Goal: Transaction & Acquisition: Purchase product/service

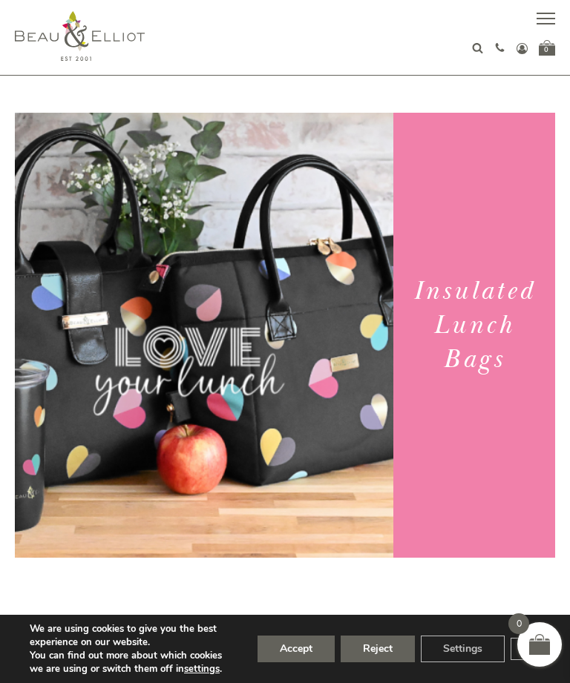
click at [548, 17] on button "button" at bounding box center [545, 20] width 19 height 19
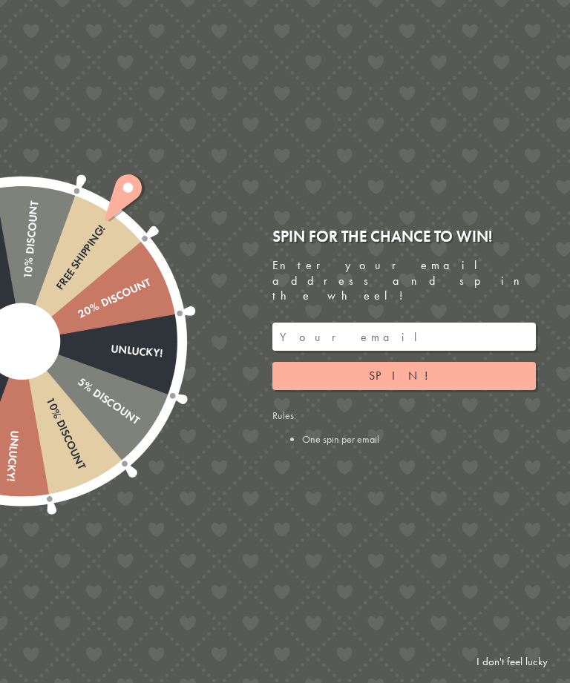
click at [503, 661] on link "I don't feel lucky" at bounding box center [512, 661] width 86 height 27
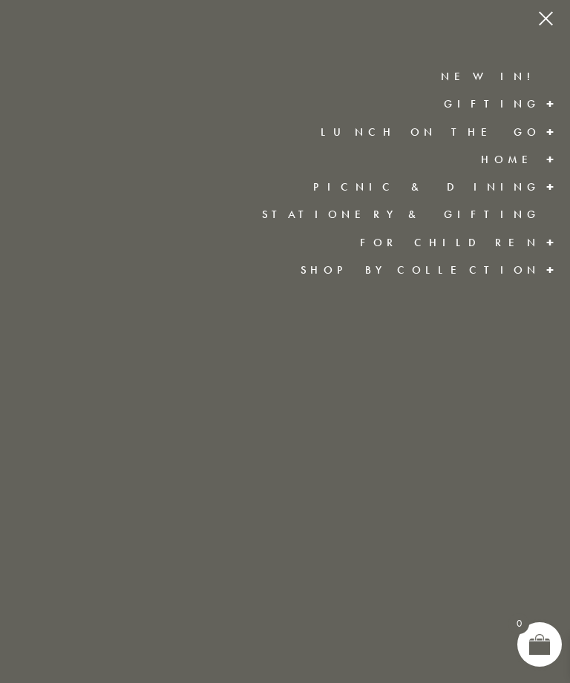
click at [517, 131] on link "Lunch On The Go" at bounding box center [431, 132] width 220 height 15
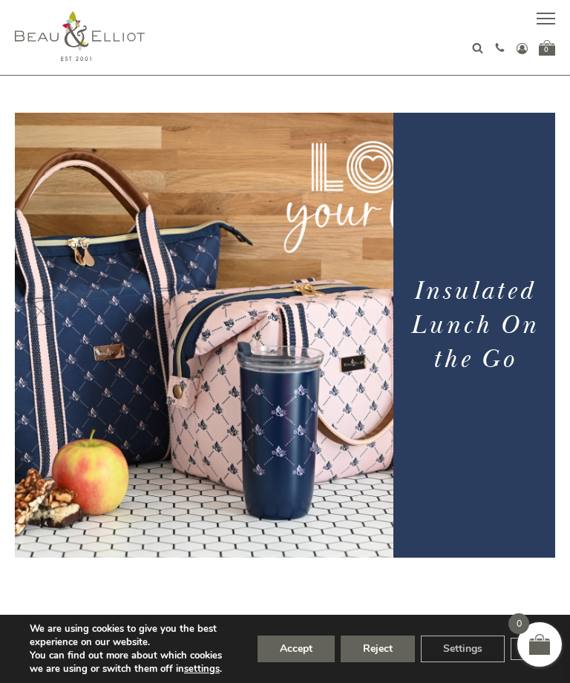
click at [473, 49] on icon at bounding box center [477, 47] width 11 height 11
click at [466, 79] on input "text" at bounding box center [465, 78] width 117 height 27
type input "Shopper"
click at [539, 76] on button "submit" at bounding box center [540, 77] width 30 height 24
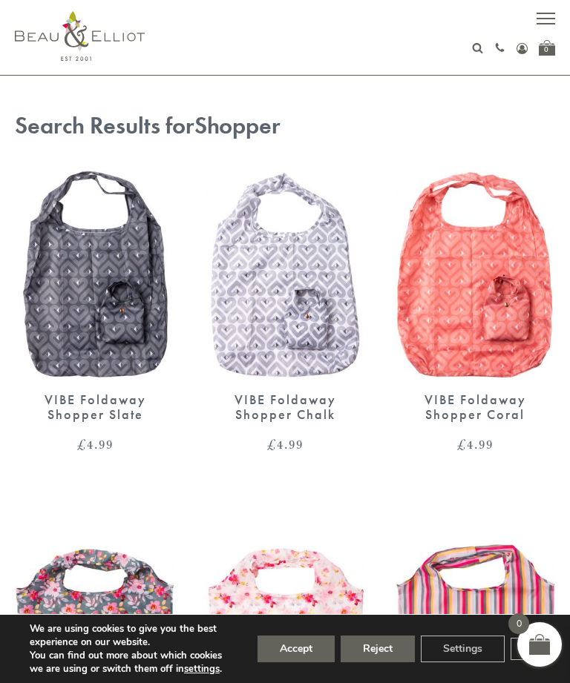
click at [90, 300] on img at bounding box center [95, 274] width 160 height 207
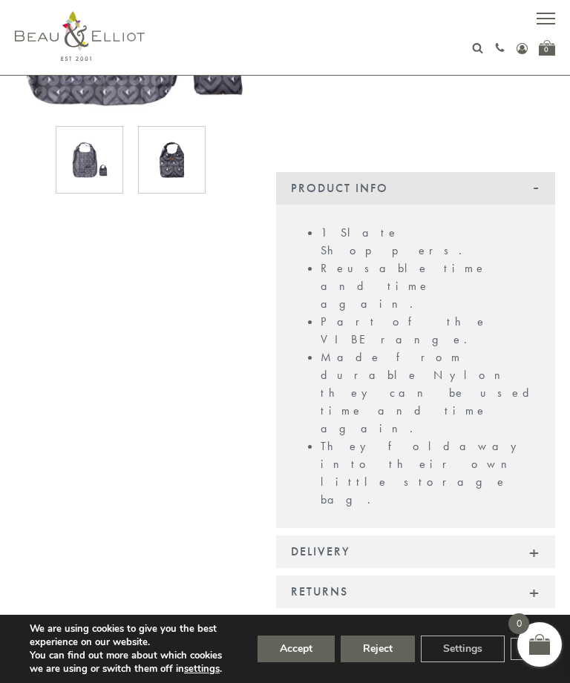
scroll to position [275, 0]
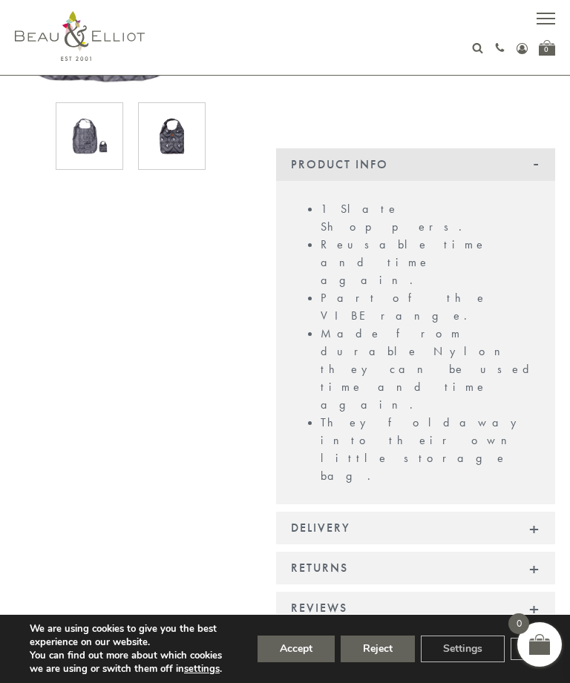
click at [298, 663] on button "Accept" at bounding box center [295, 649] width 77 height 27
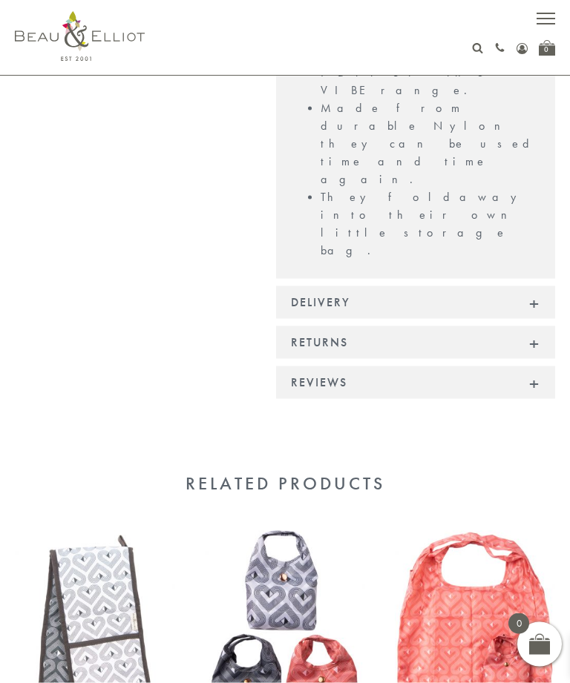
scroll to position [501, 0]
click at [322, 530] on img at bounding box center [285, 633] width 160 height 207
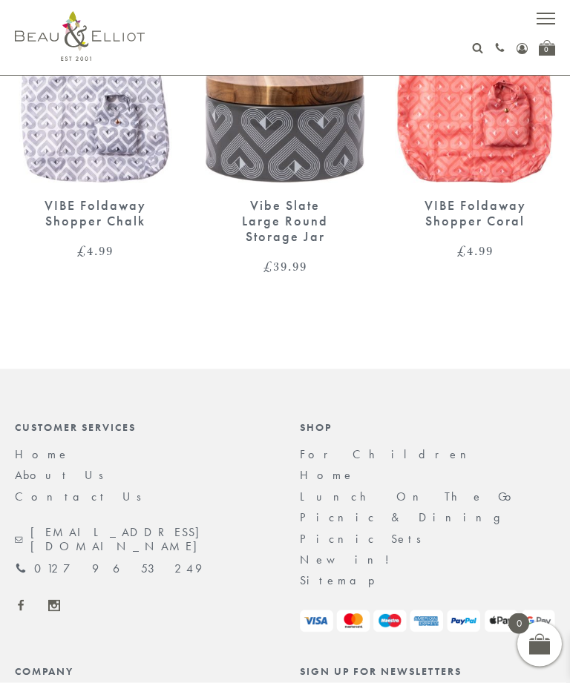
scroll to position [1502, 0]
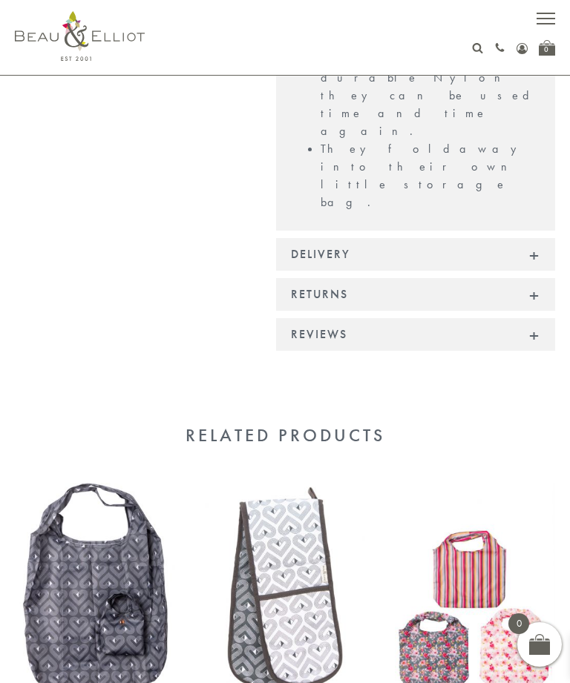
scroll to position [619, 0]
click at [522, 484] on img at bounding box center [475, 587] width 160 height 207
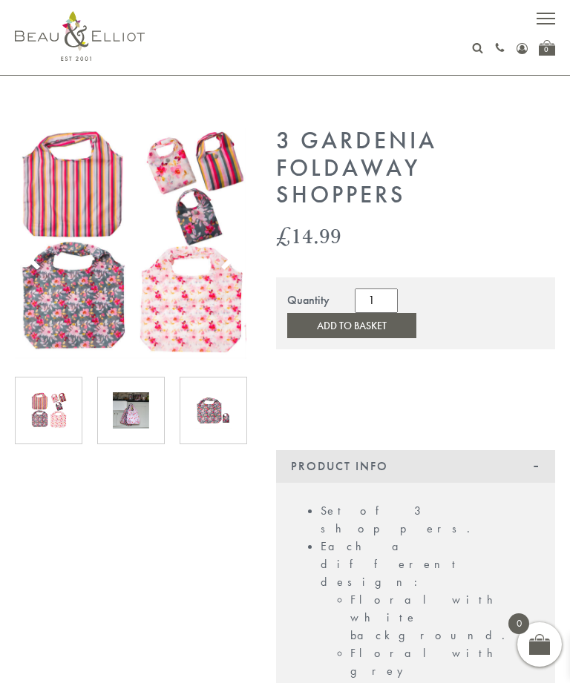
click at [473, 52] on icon at bounding box center [477, 47] width 11 height 11
click at [464, 91] on input "text" at bounding box center [465, 78] width 117 height 27
type input "Shopper"
click at [539, 76] on button "submit" at bounding box center [540, 77] width 30 height 24
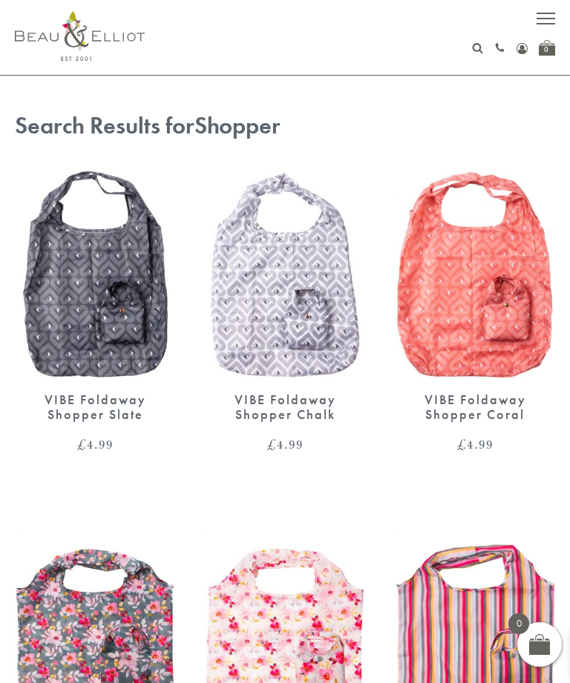
click at [543, 26] on button "button" at bounding box center [545, 20] width 19 height 19
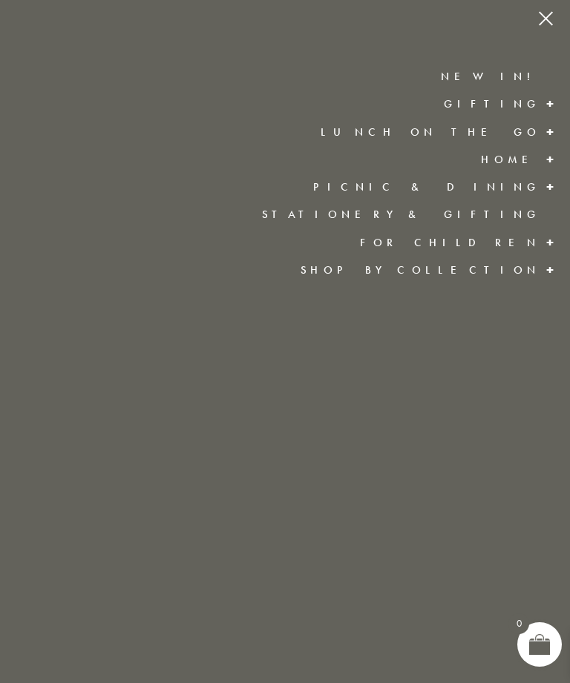
click at [516, 77] on link "New in!" at bounding box center [490, 76] width 99 height 15
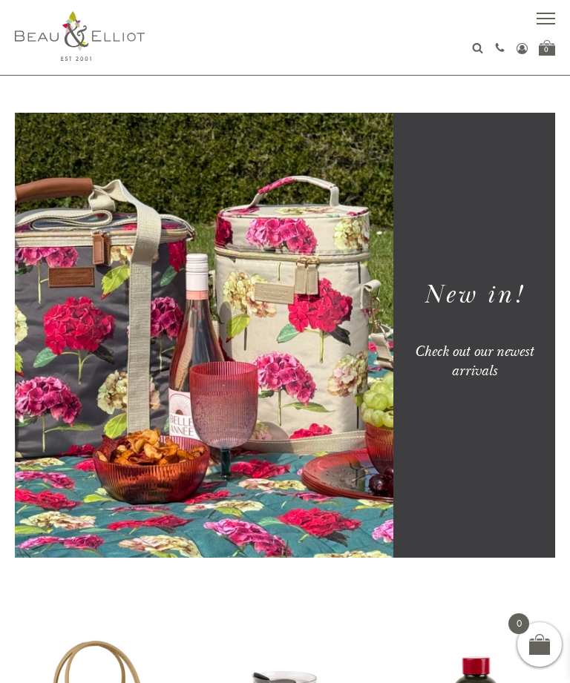
click at [544, 16] on button "button" at bounding box center [545, 20] width 19 height 19
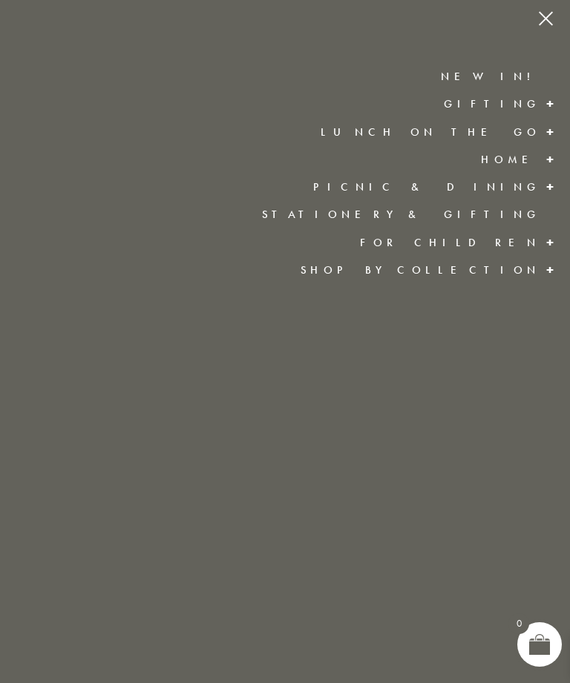
click at [533, 108] on link "Gifting" at bounding box center [492, 103] width 96 height 15
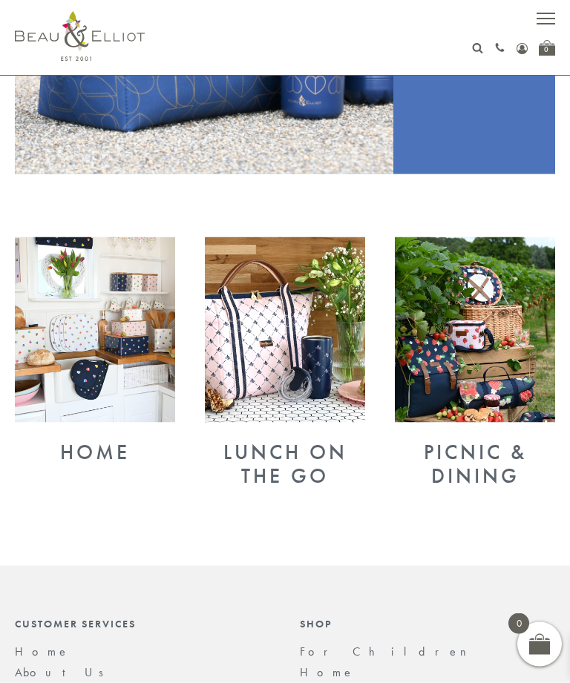
scroll to position [384, 0]
click at [89, 452] on div "Home" at bounding box center [95, 452] width 160 height 24
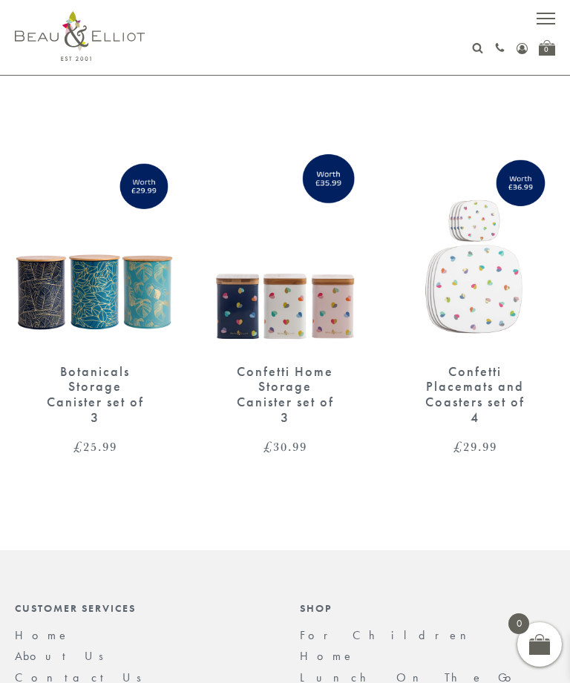
click at [544, 19] on span "button" at bounding box center [545, 18] width 19 height 1
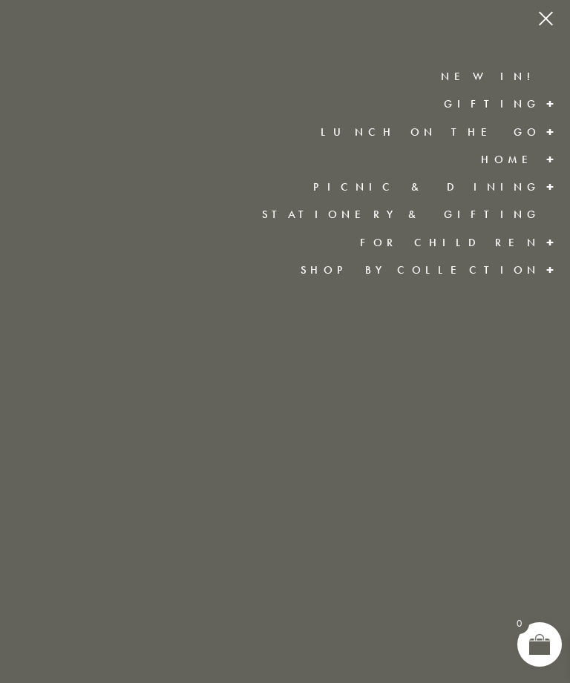
click at [517, 266] on link "Shop by collection" at bounding box center [420, 270] width 240 height 15
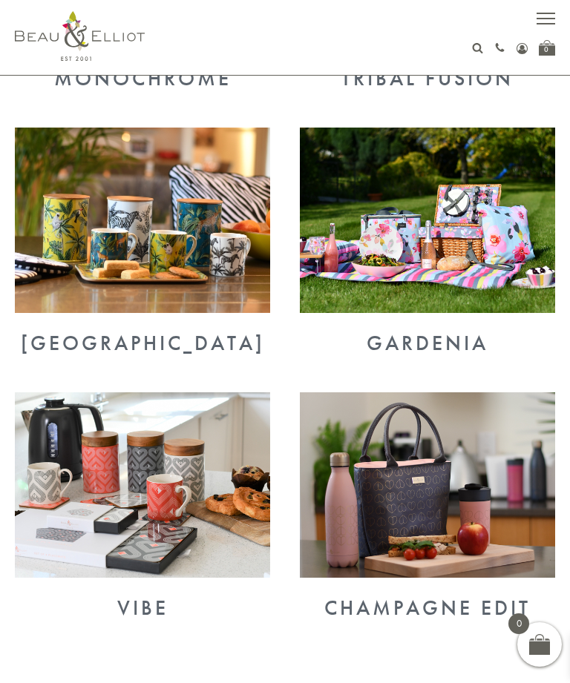
scroll to position [2809, 0]
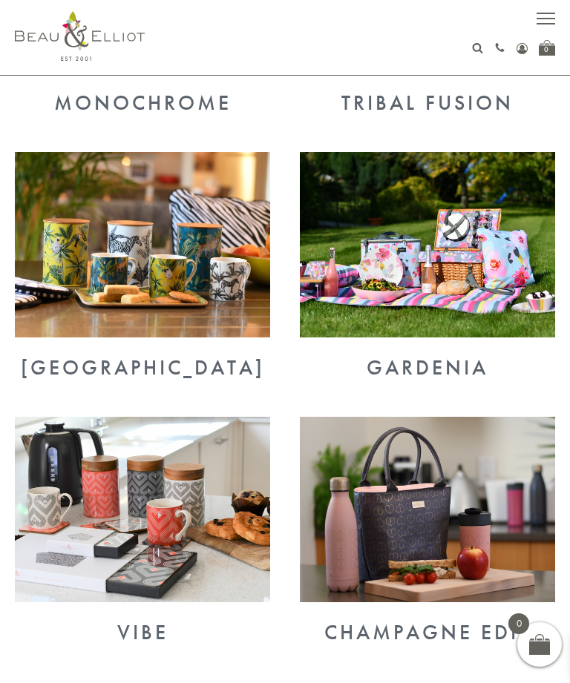
click at [111, 356] on div "[GEOGRAPHIC_DATA]" at bounding box center [142, 368] width 255 height 24
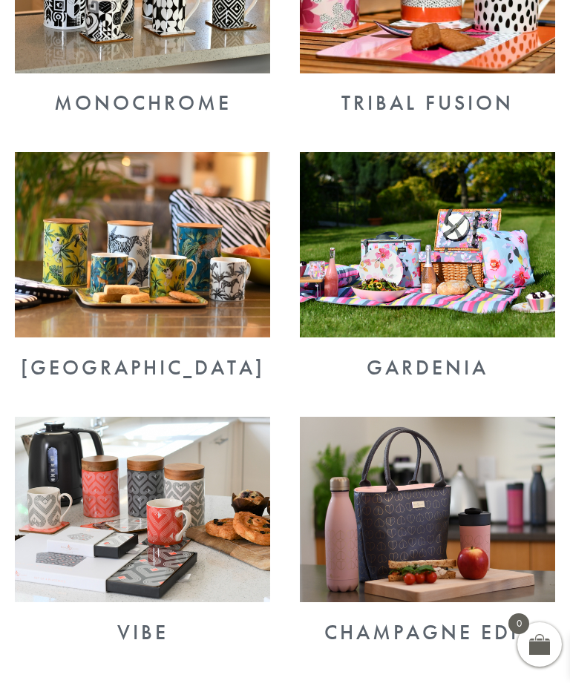
scroll to position [2856, 0]
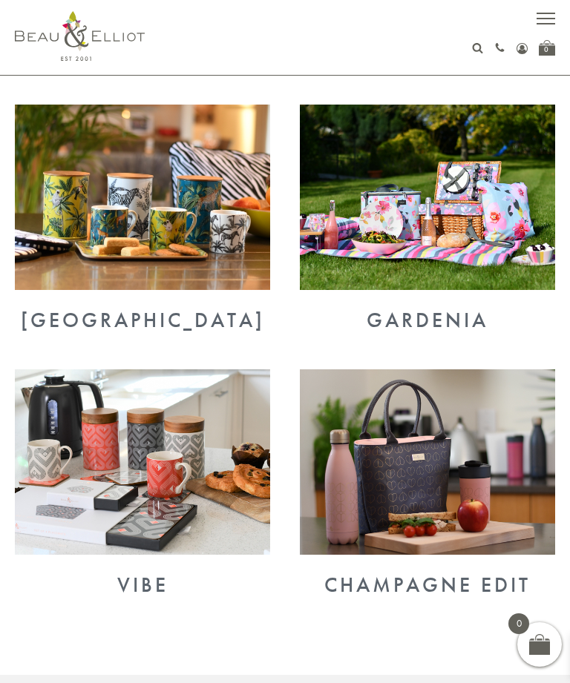
click at [83, 464] on img at bounding box center [142, 461] width 255 height 185
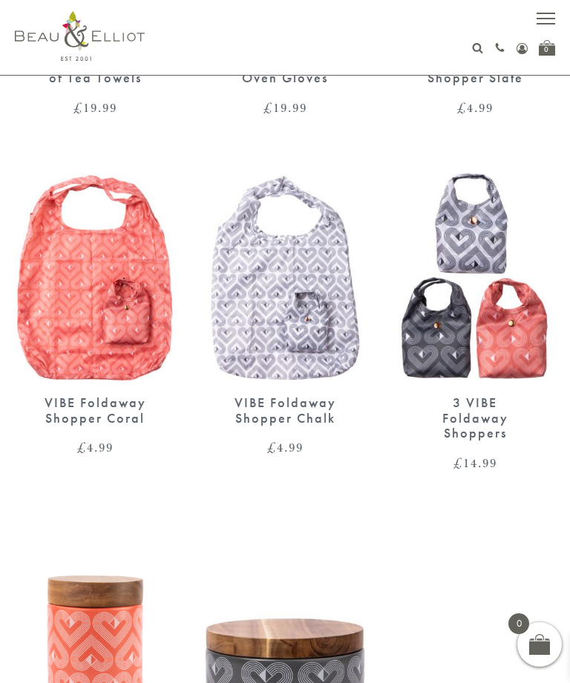
scroll to position [679, 0]
click at [507, 343] on img at bounding box center [475, 277] width 160 height 207
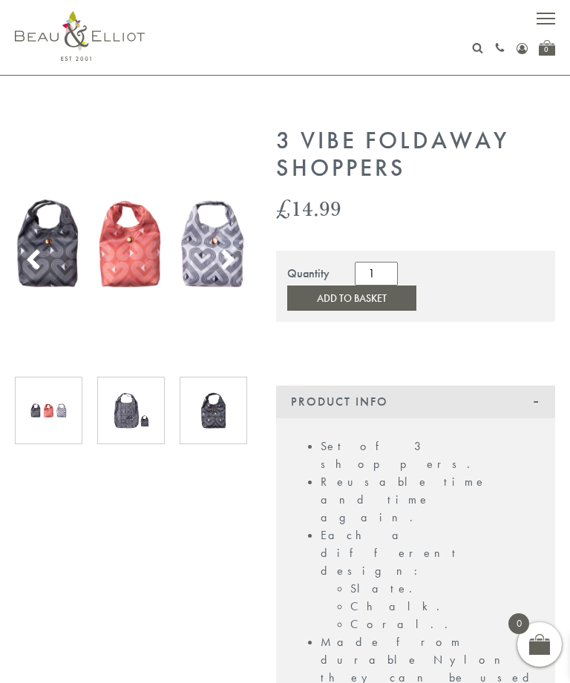
click at [114, 411] on img at bounding box center [131, 410] width 36 height 36
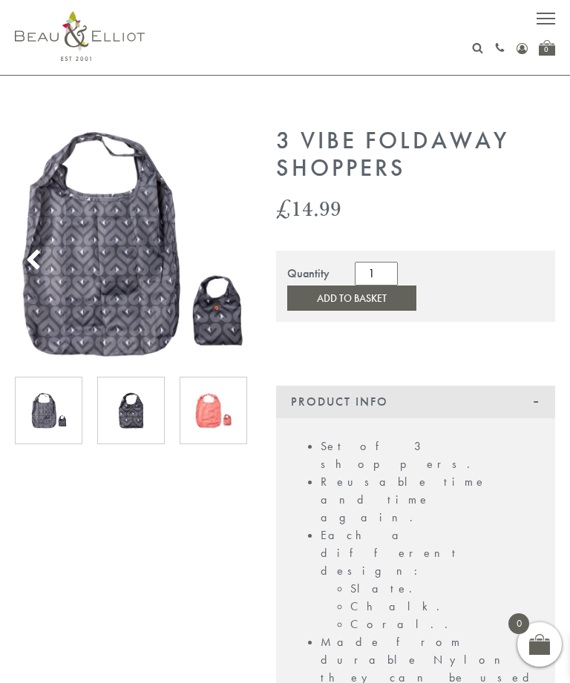
click at [210, 414] on img at bounding box center [213, 410] width 36 height 36
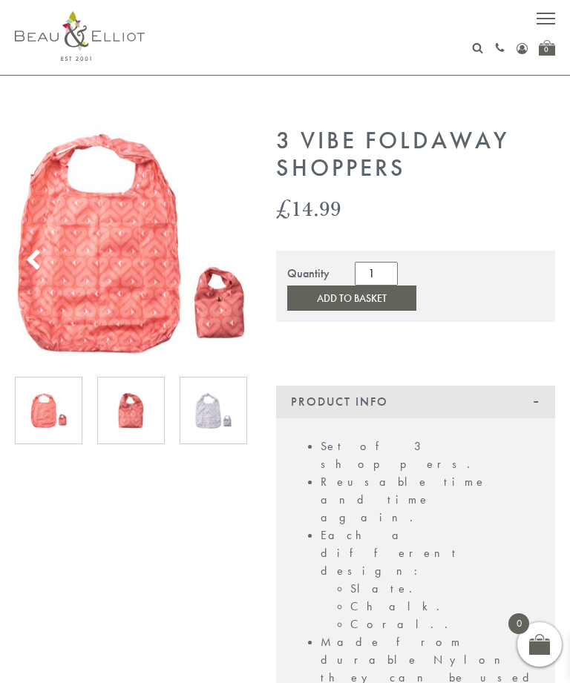
click at [416, 286] on button "Add to Basket" at bounding box center [351, 298] width 129 height 25
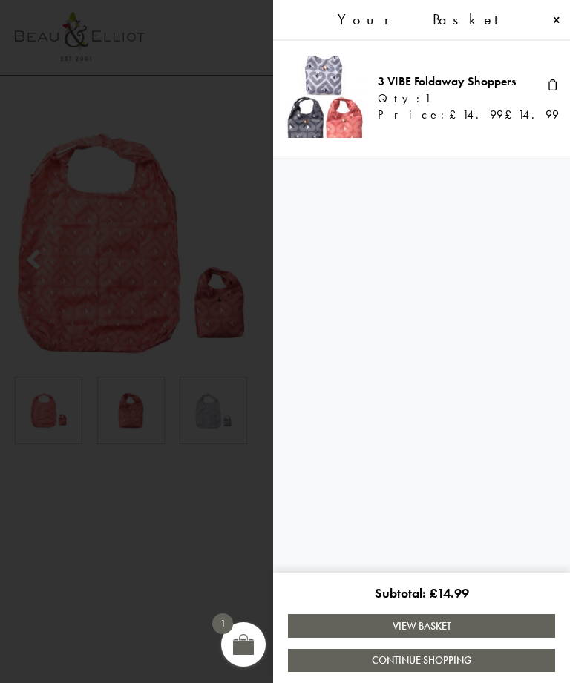
click at [505, 666] on link "Continue Shopping" at bounding box center [421, 660] width 267 height 23
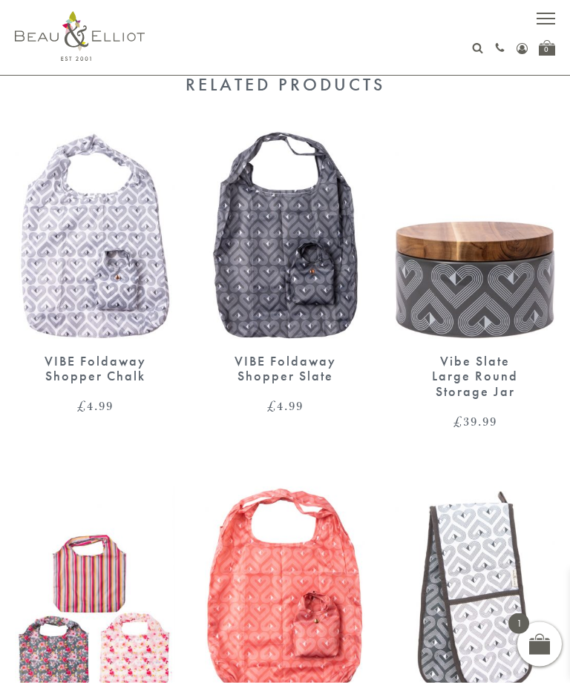
scroll to position [953, 0]
click at [69, 487] on img at bounding box center [95, 590] width 160 height 207
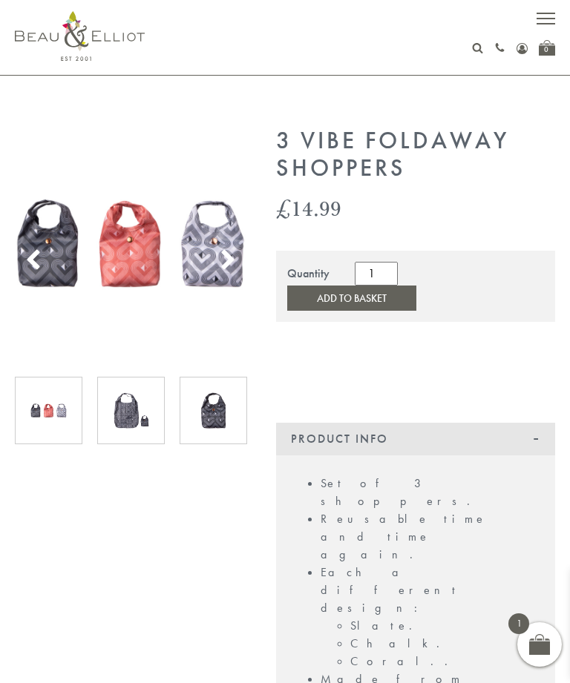
click at [374, 269] on input "1" at bounding box center [376, 274] width 43 height 24
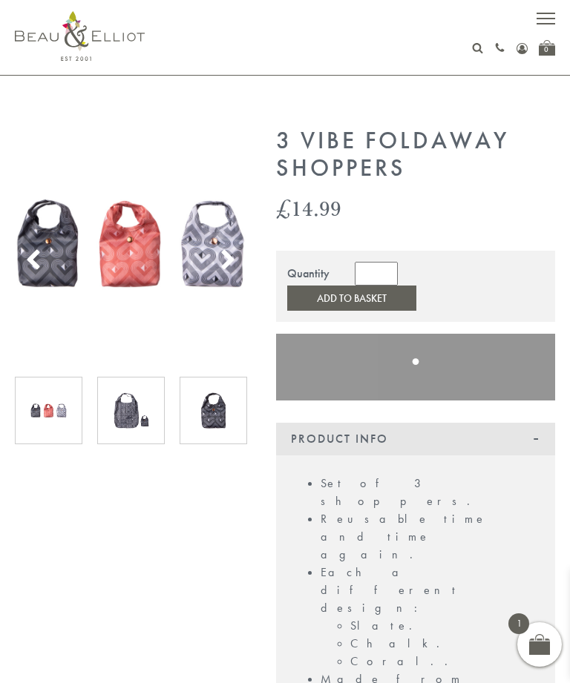
type input "2"
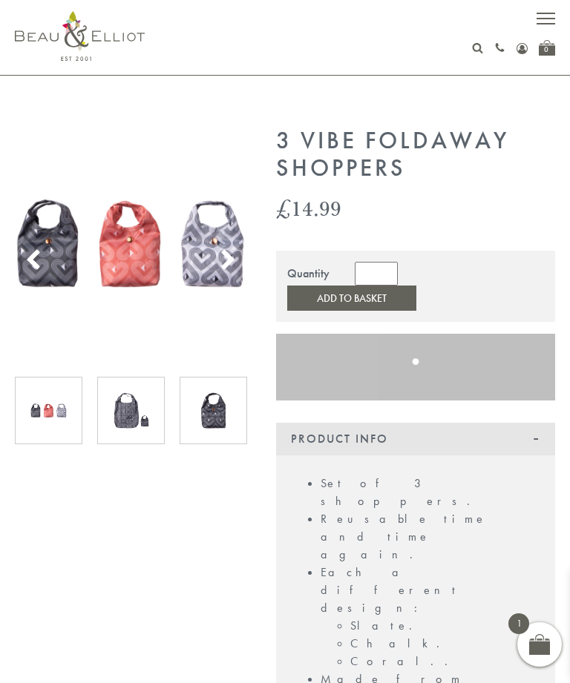
type input "1"
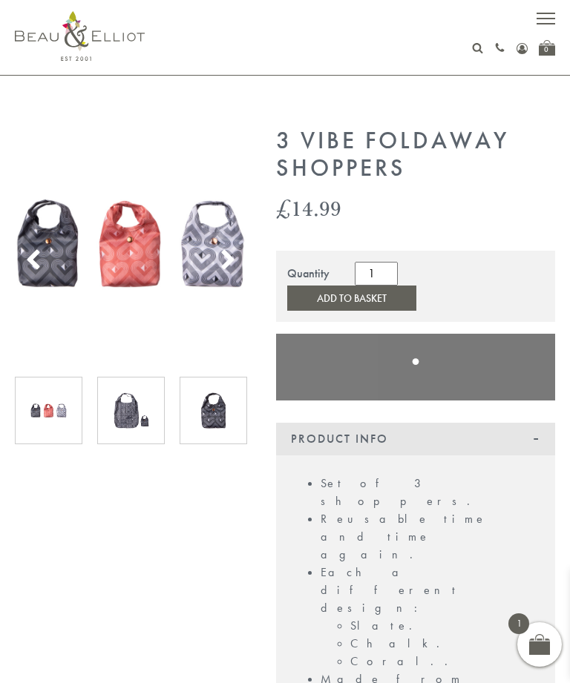
click at [416, 286] on button "Add to Basket" at bounding box center [351, 298] width 129 height 25
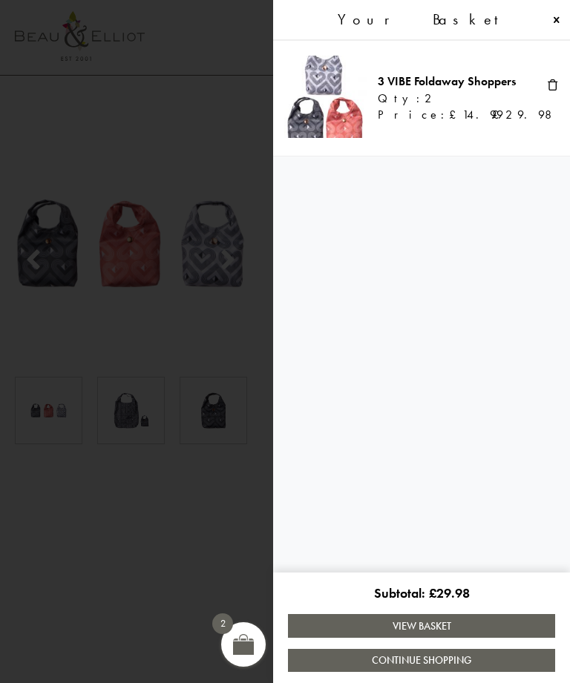
click at [484, 656] on link "Continue Shopping" at bounding box center [421, 660] width 267 height 23
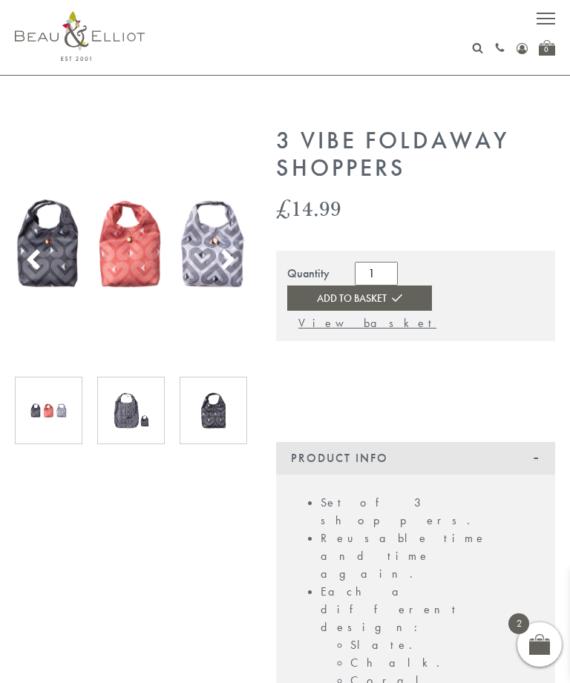
click at [544, 18] on span "button" at bounding box center [545, 18] width 19 height 1
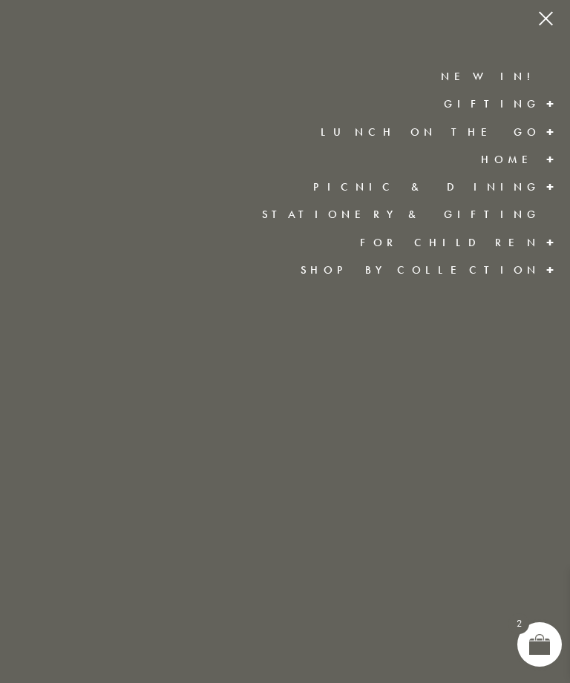
click at [542, 19] on span "button" at bounding box center [545, 18] width 19 height 1
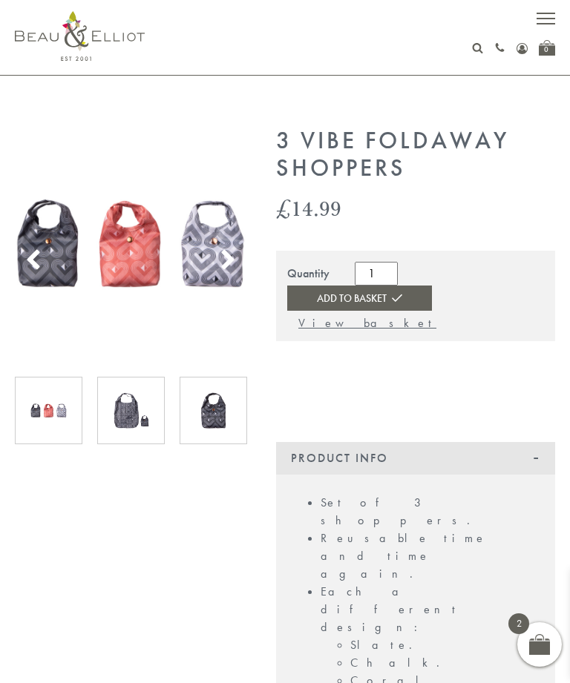
click at [466, 60] on div "01279 653 249 Login / Register 0" at bounding box center [285, 37] width 540 height 75
click at [471, 56] on div "01279 653 249 Login / Register 0" at bounding box center [285, 37] width 540 height 75
click at [471, 53] on div "01279 653 249 Login / Register 0" at bounding box center [357, 48] width 395 height 16
click at [477, 52] on use at bounding box center [478, 48] width 10 height 10
click at [448, 82] on input "text" at bounding box center [465, 78] width 117 height 27
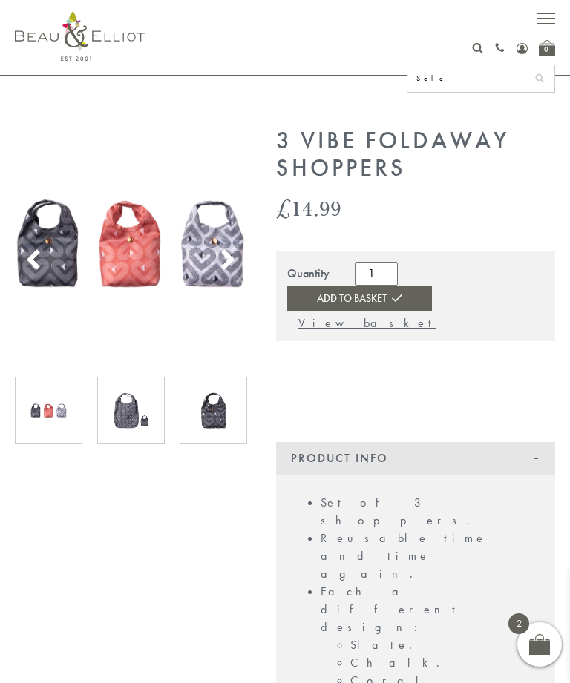
type input "Sale"
click at [539, 76] on button "submit" at bounding box center [540, 77] width 30 height 24
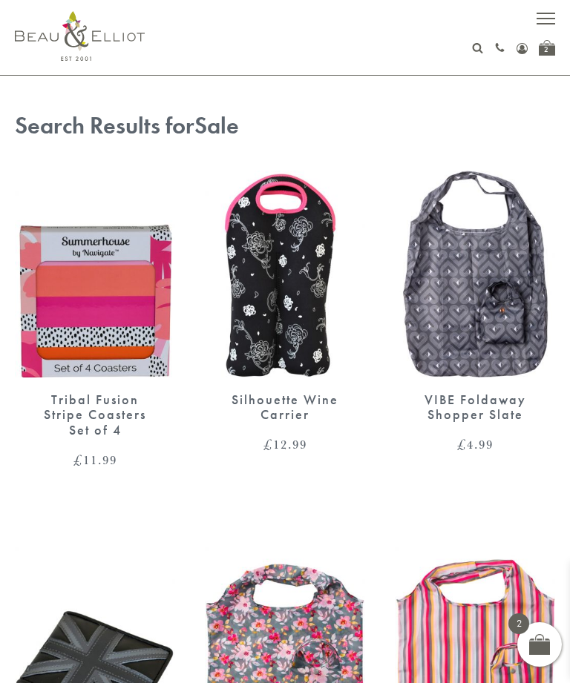
click at [568, 28] on div "Sale 01279 653 249 Login / Register" at bounding box center [285, 37] width 570 height 75
click at [547, 23] on span "button" at bounding box center [545, 23] width 19 height 1
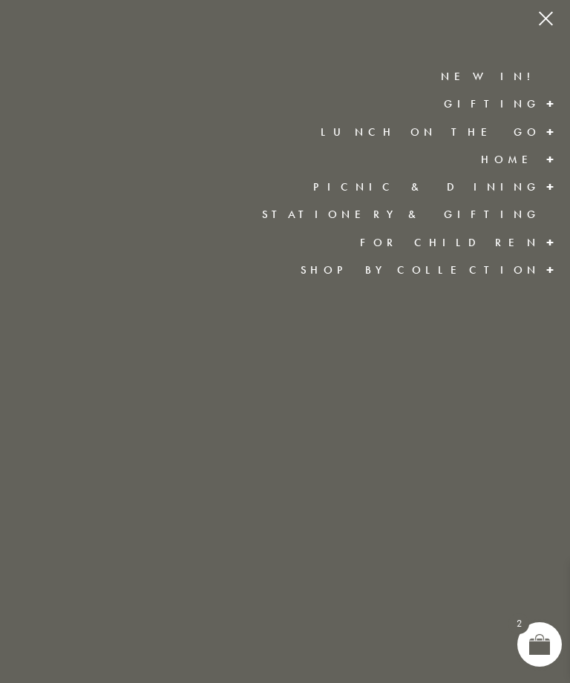
click at [516, 218] on link "Stationery & Gifting" at bounding box center [401, 214] width 278 height 15
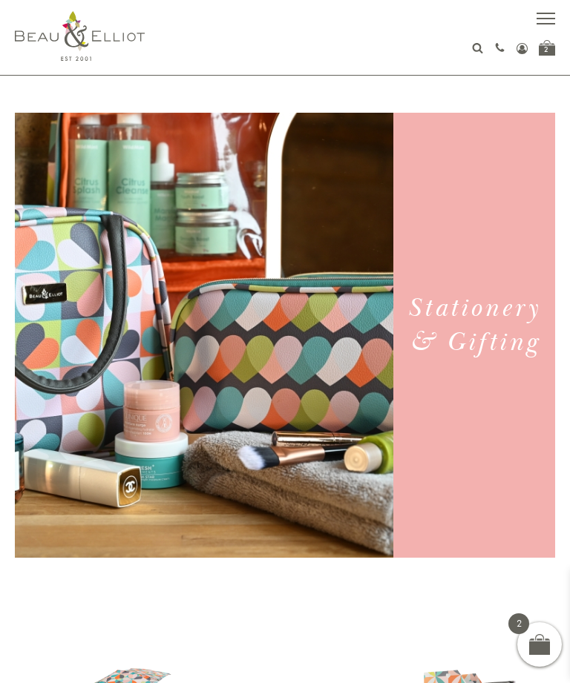
click at [547, 27] on button "button" at bounding box center [545, 20] width 19 height 19
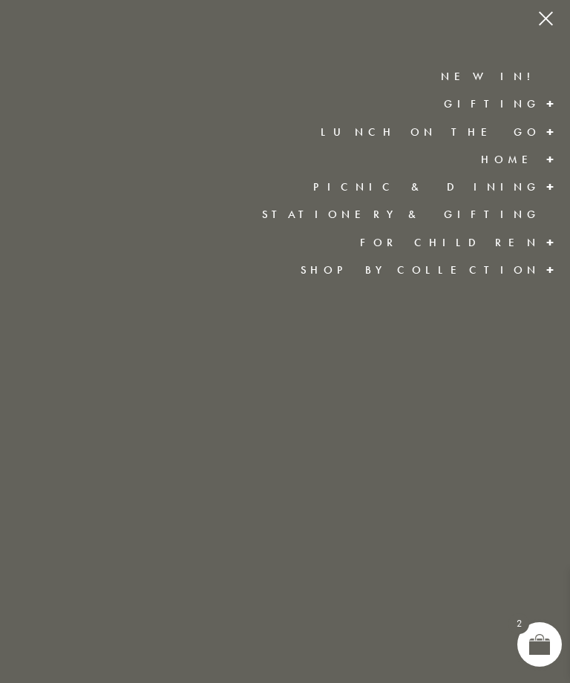
click at [528, 192] on link "Picnic & Dining" at bounding box center [426, 187] width 227 height 15
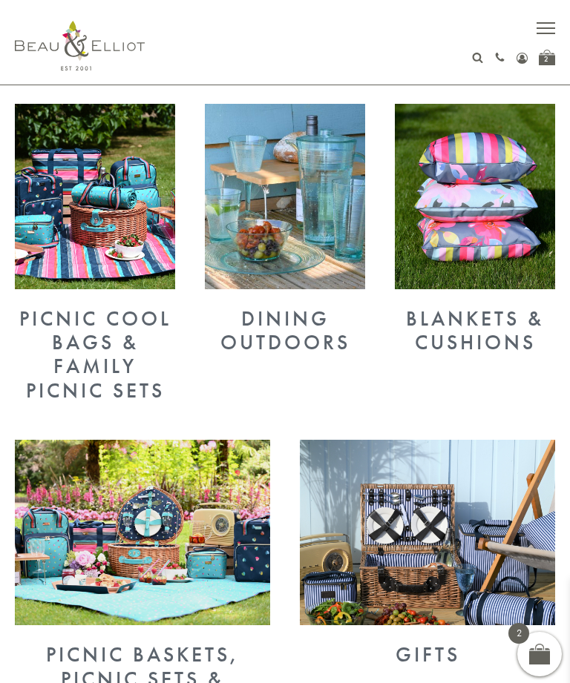
scroll to position [516, 0]
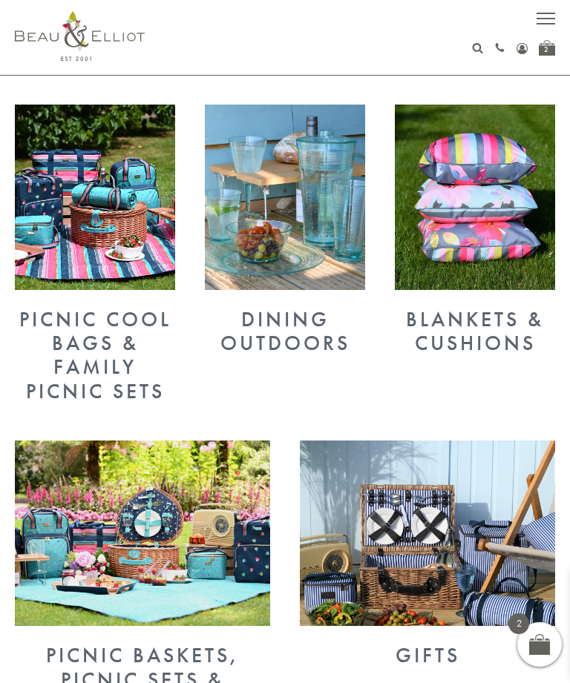
click at [80, 223] on img at bounding box center [95, 197] width 160 height 185
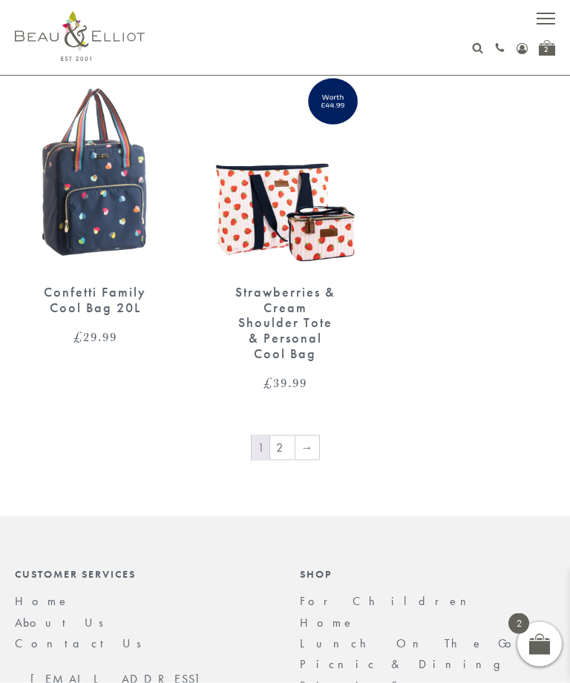
scroll to position [2773, 0]
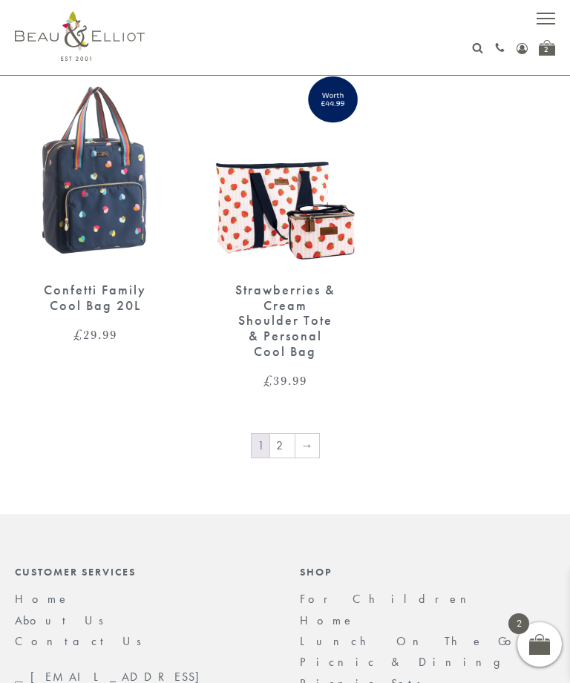
click at [280, 434] on link "2" at bounding box center [282, 446] width 24 height 24
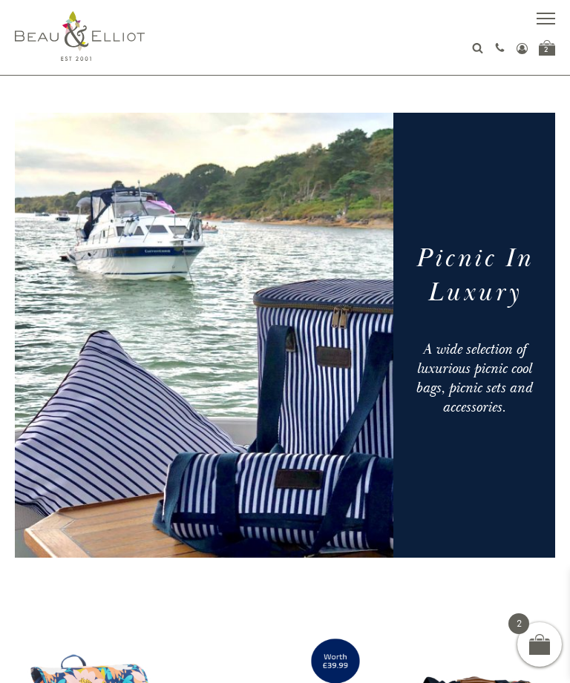
click at [544, 27] on button "button" at bounding box center [545, 20] width 19 height 19
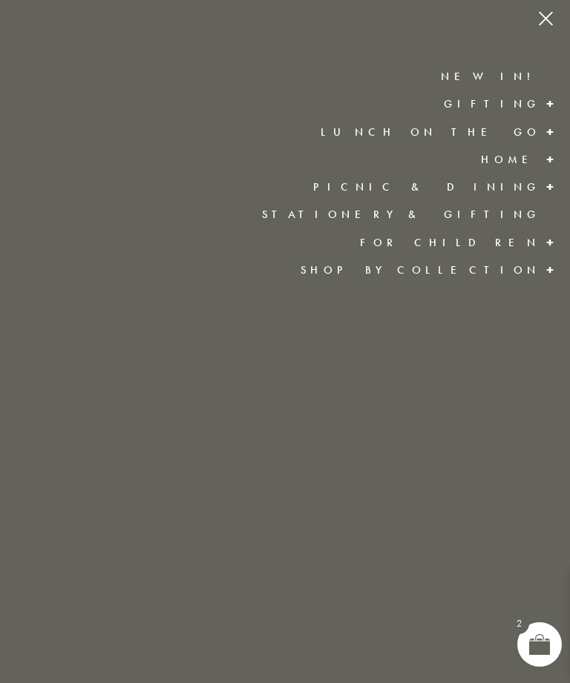
click at [530, 131] on link "Lunch On The Go" at bounding box center [431, 132] width 220 height 15
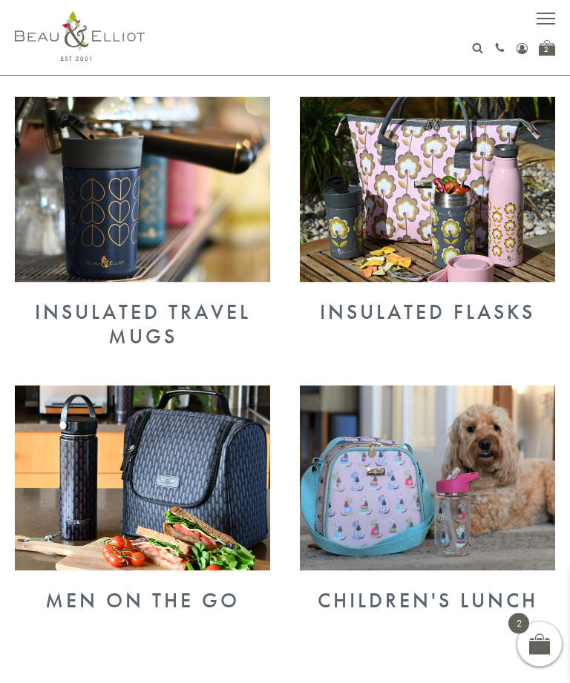
scroll to position [813, 0]
click at [158, 501] on img at bounding box center [142, 477] width 255 height 185
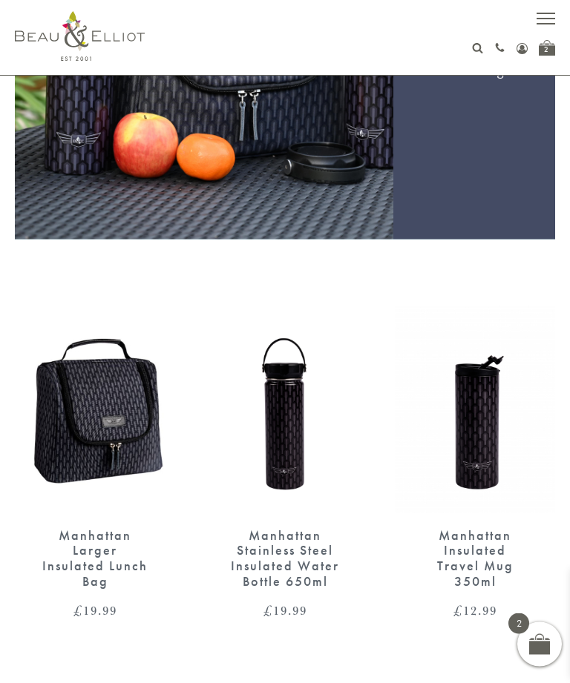
scroll to position [319, 0]
click at [80, 434] on img at bounding box center [95, 409] width 160 height 207
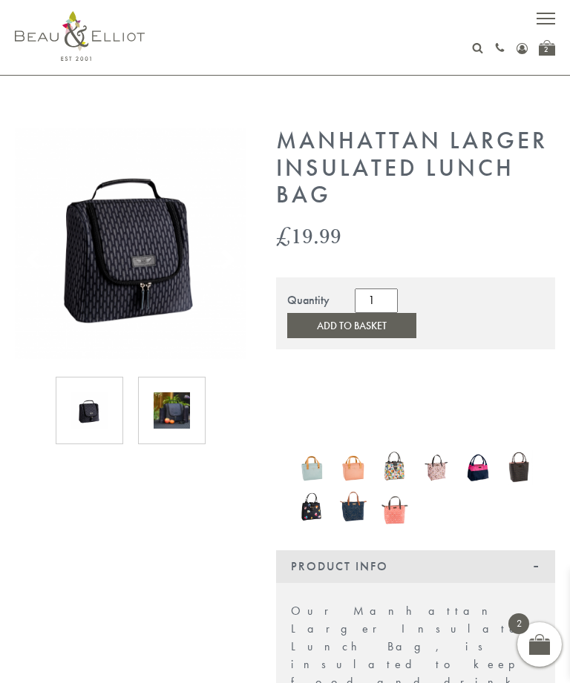
click at [545, 53] on div "2" at bounding box center [547, 48] width 16 height 16
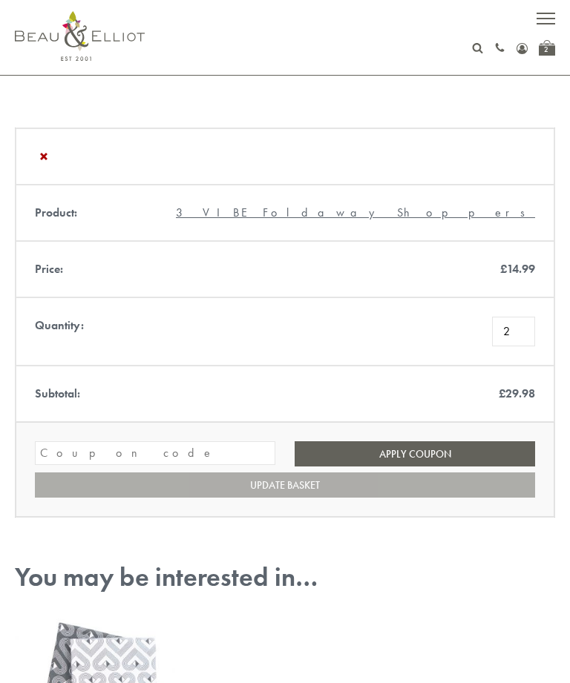
click at [545, 24] on span "button" at bounding box center [545, 23] width 19 height 1
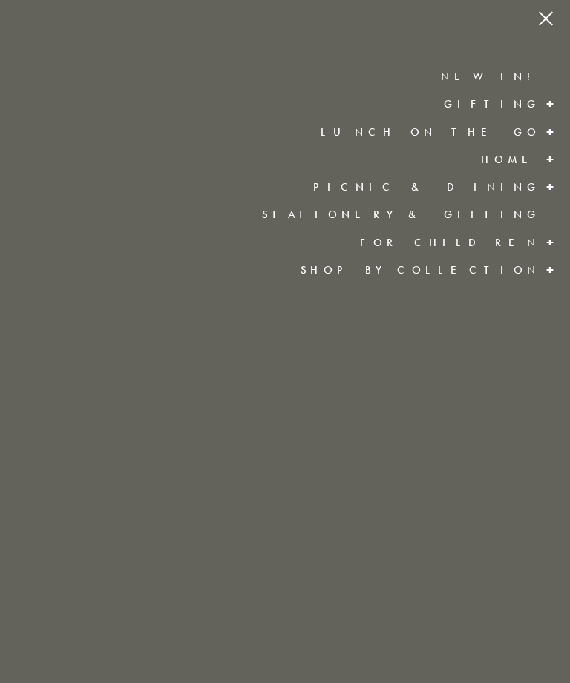
click at [544, 19] on span "button" at bounding box center [545, 18] width 19 height 1
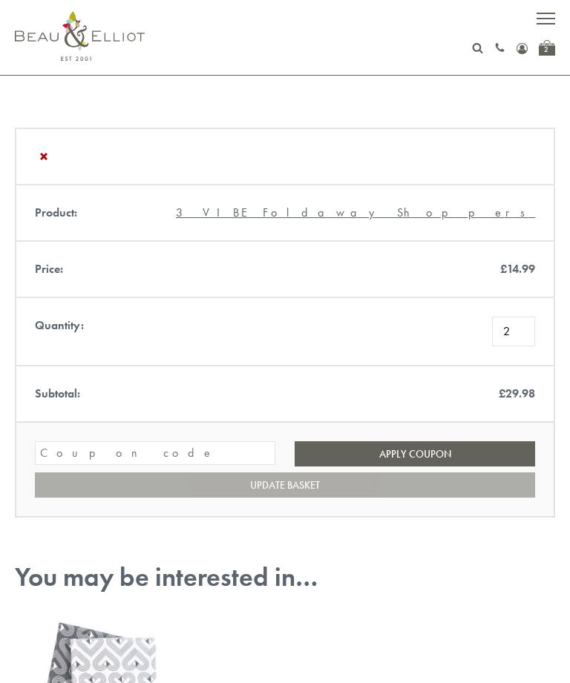
click at [91, 60] on img at bounding box center [80, 36] width 130 height 50
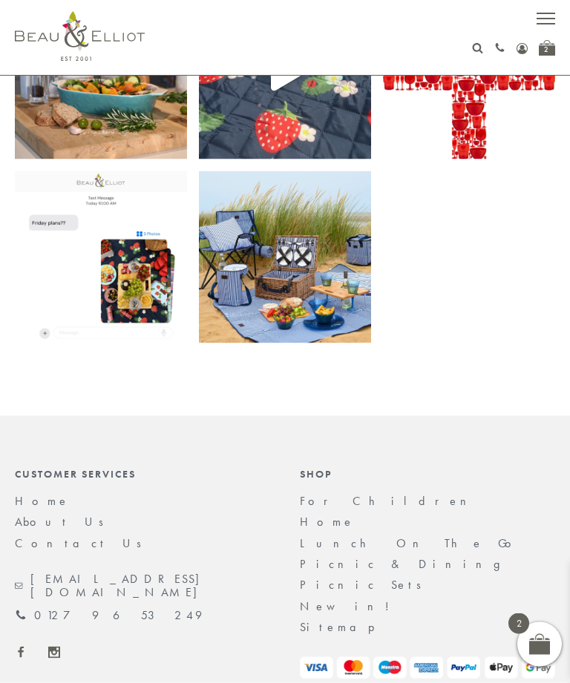
scroll to position [3491, 0]
click at [324, 519] on link "Home" at bounding box center [327, 521] width 55 height 16
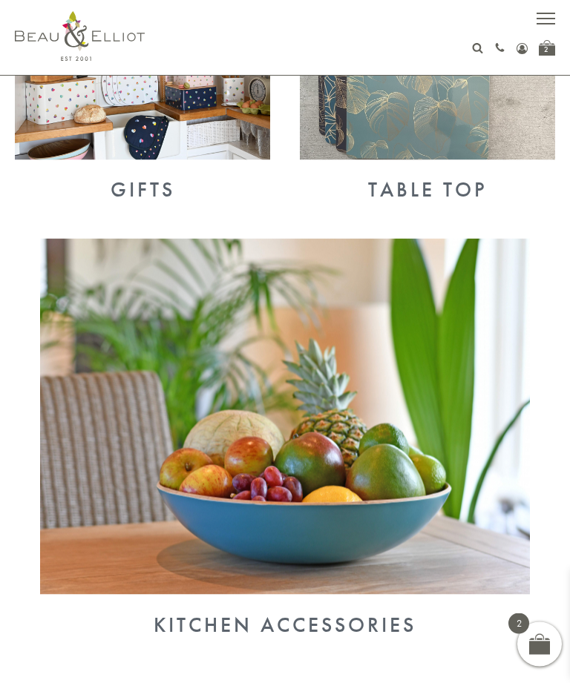
scroll to position [917, 0]
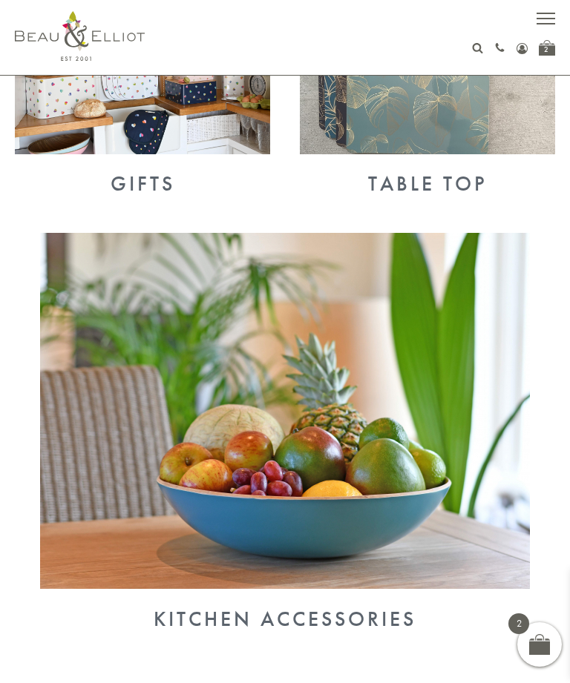
click at [409, 471] on img at bounding box center [285, 411] width 490 height 356
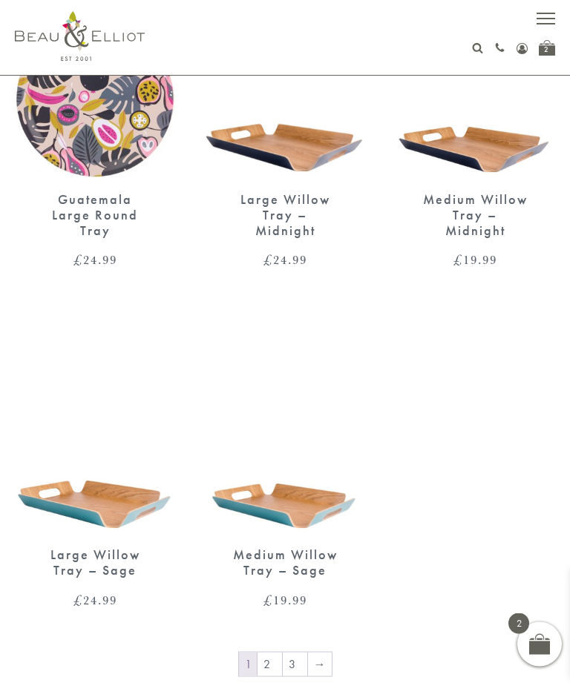
scroll to position [2434, 0]
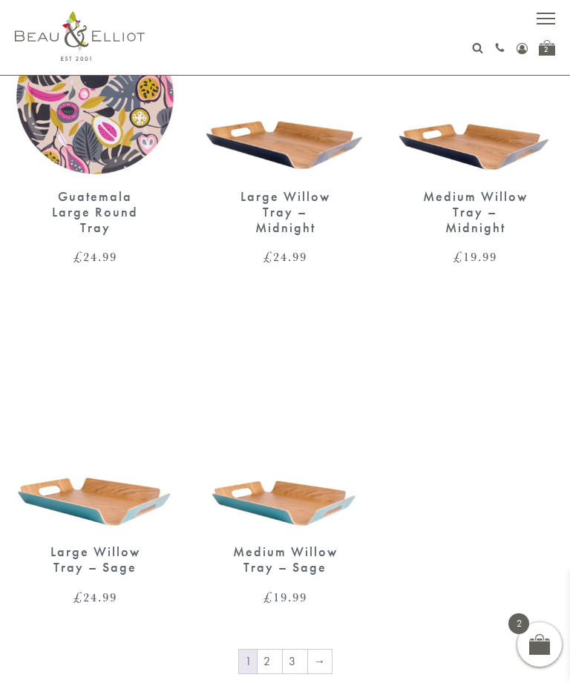
click at [315, 656] on link "→" at bounding box center [320, 662] width 24 height 24
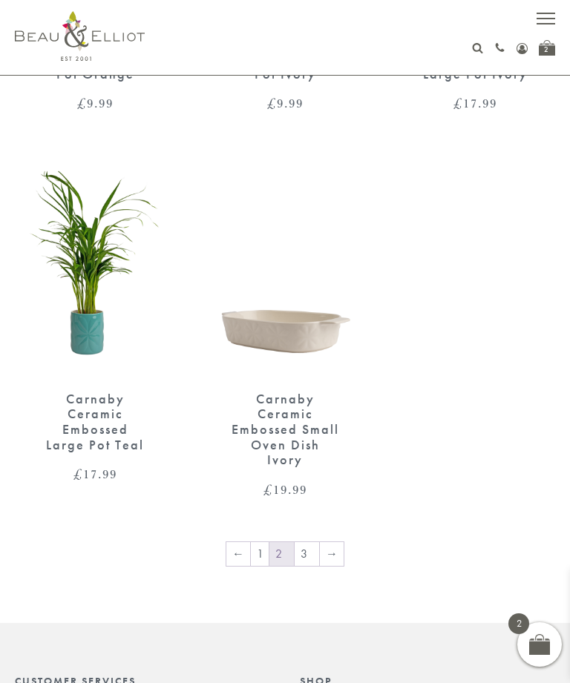
scroll to position [2654, 0]
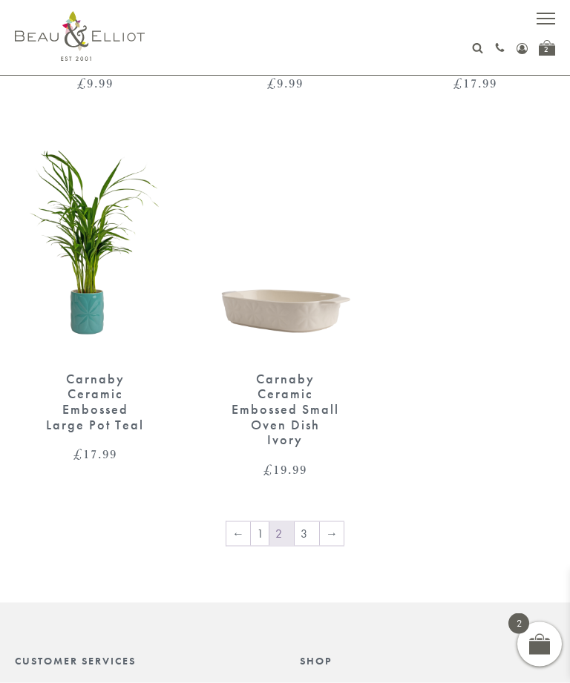
click at [335, 522] on link "→" at bounding box center [332, 534] width 24 height 24
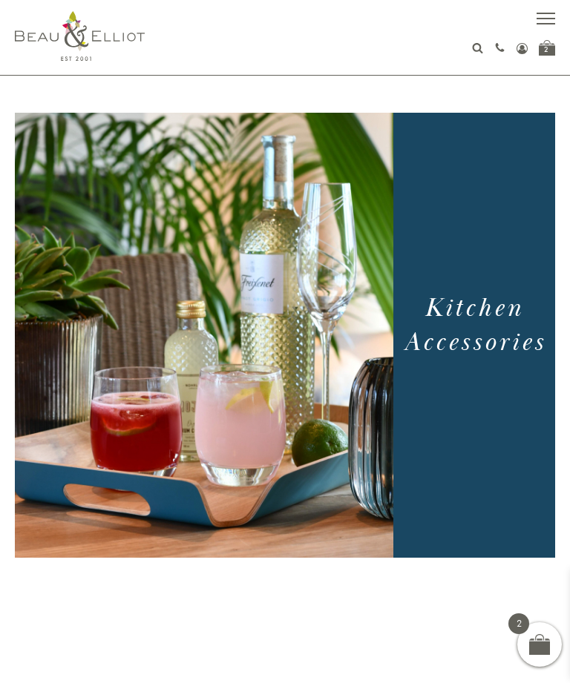
click at [547, 19] on button "button" at bounding box center [545, 20] width 19 height 19
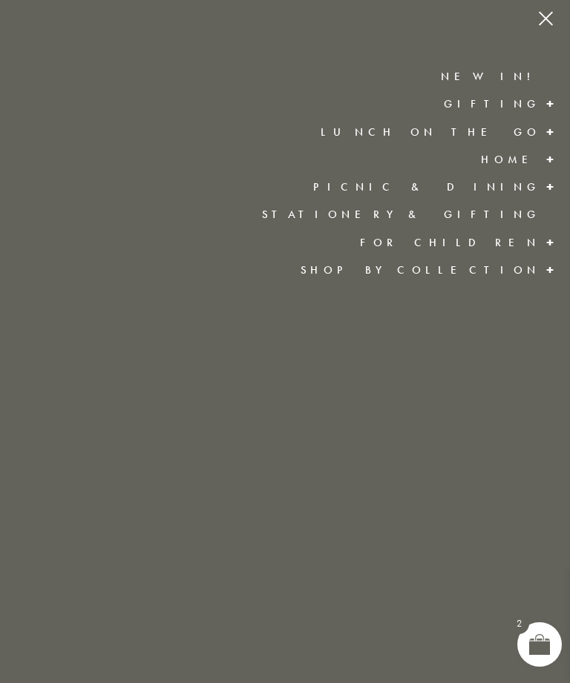
click at [536, 102] on link "Gifting" at bounding box center [492, 103] width 96 height 15
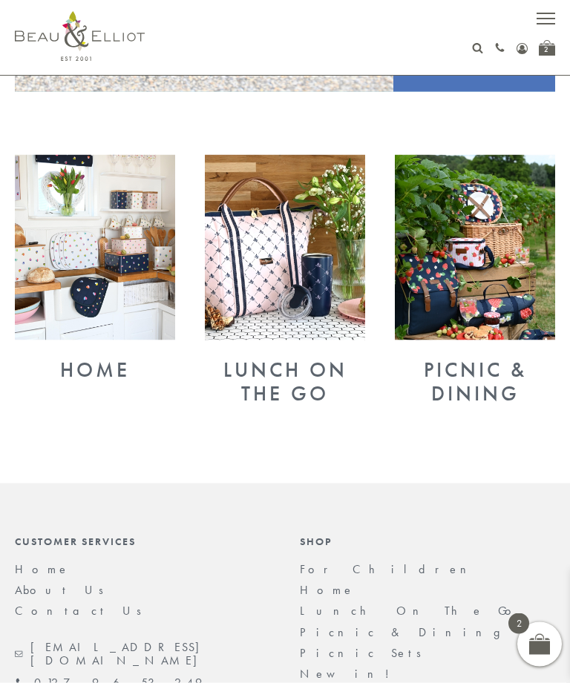
scroll to position [467, 0]
click at [92, 303] on img at bounding box center [95, 246] width 160 height 185
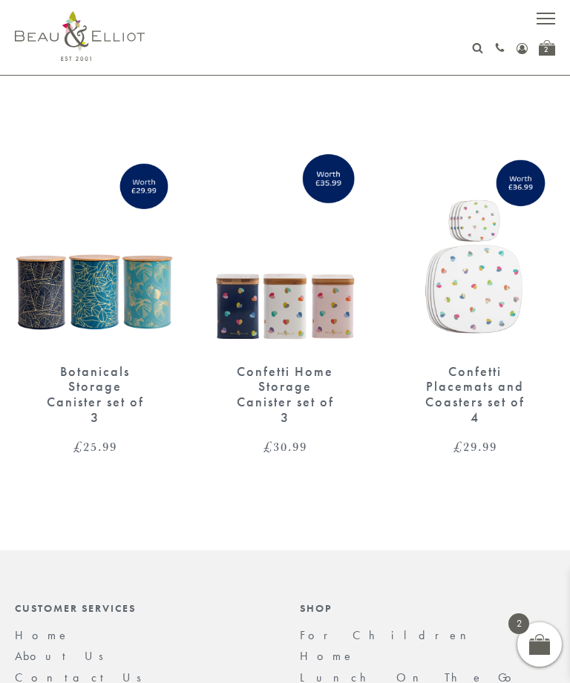
click at [542, 21] on button "button" at bounding box center [545, 20] width 19 height 19
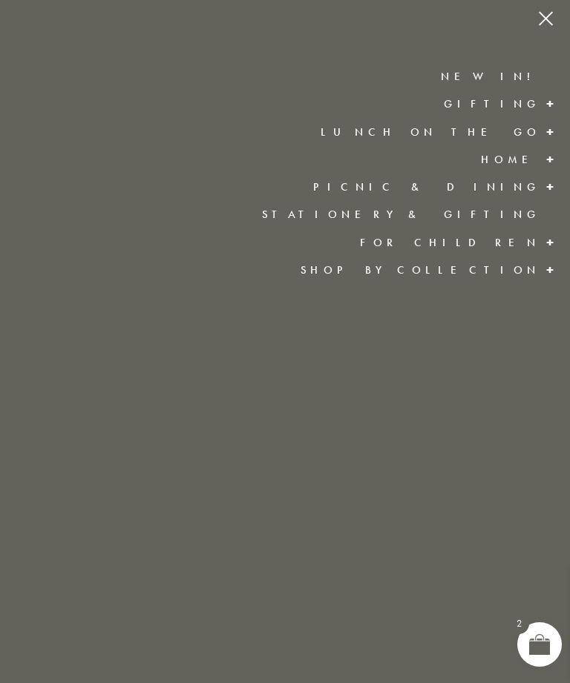
click at [524, 214] on link "Stationery & Gifting" at bounding box center [401, 214] width 278 height 15
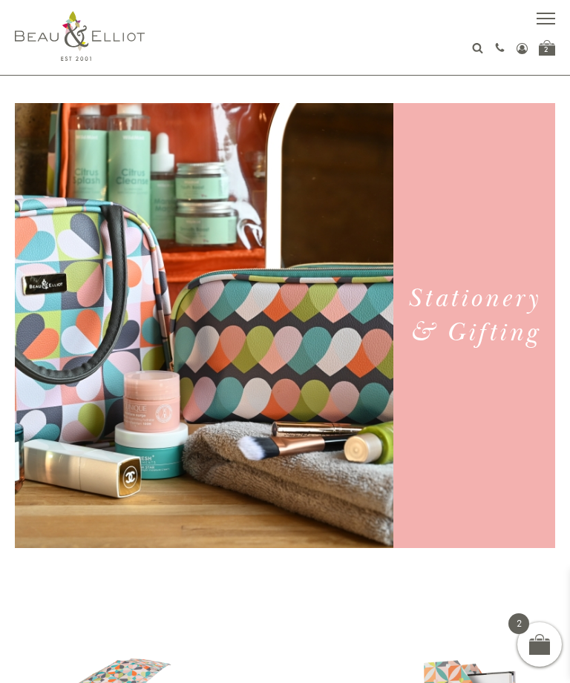
scroll to position [6, 0]
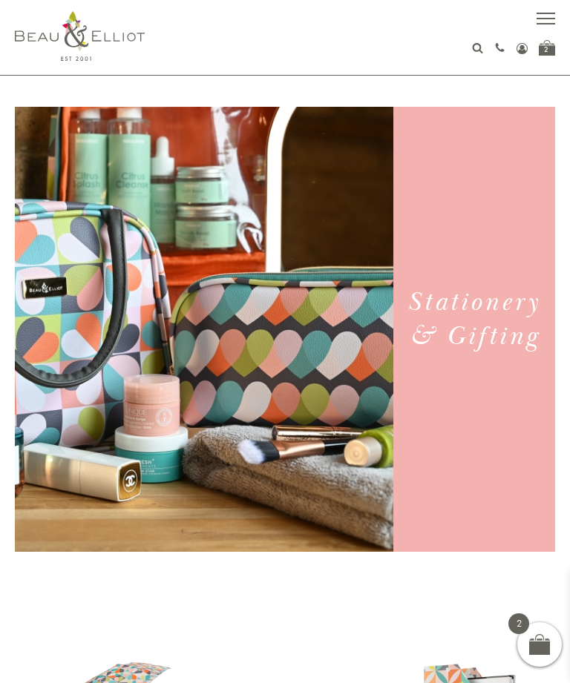
click at [545, 22] on button "button" at bounding box center [545, 20] width 19 height 19
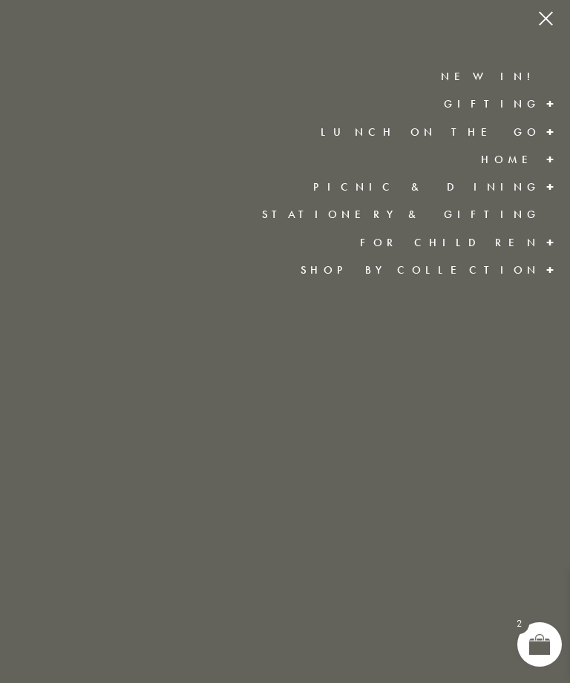
click at [518, 267] on link "Shop by collection" at bounding box center [420, 270] width 240 height 15
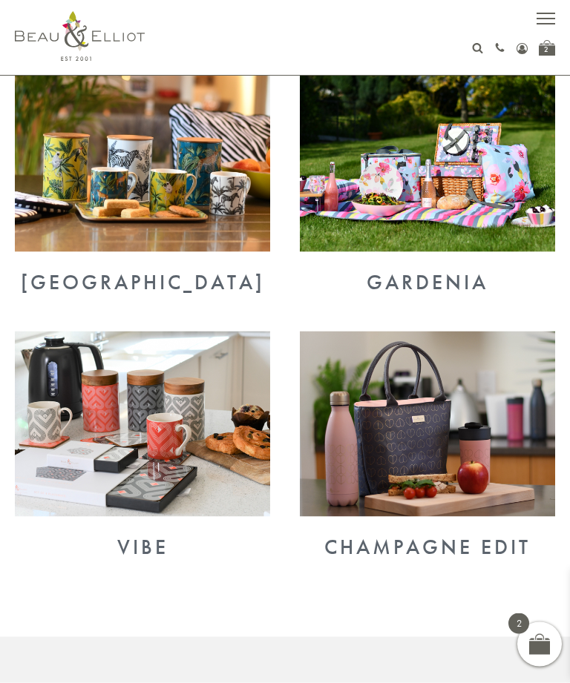
scroll to position [2896, 0]
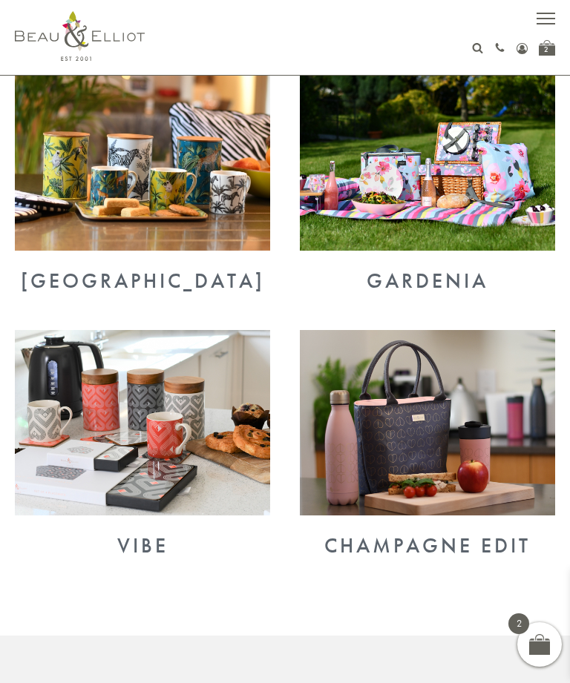
click at [109, 427] on img at bounding box center [142, 422] width 255 height 185
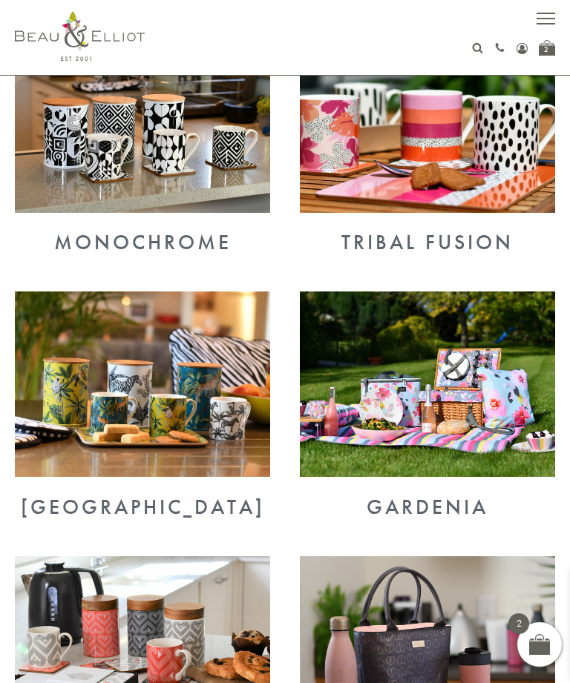
scroll to position [2667, 0]
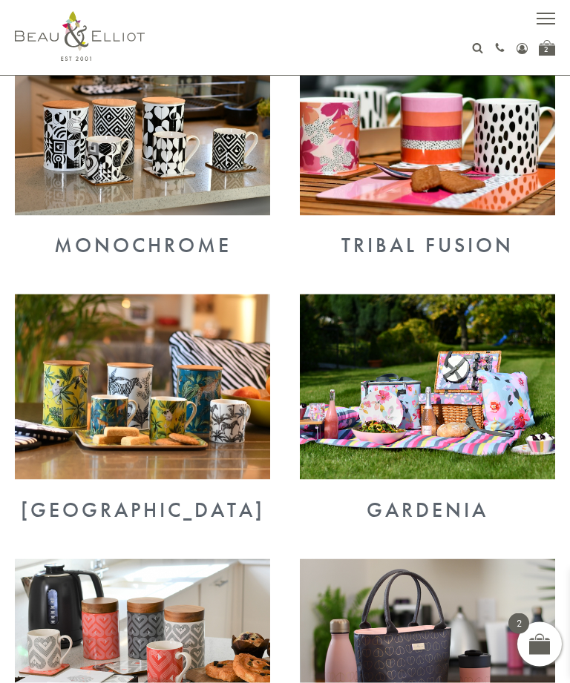
click at [122, 378] on img at bounding box center [142, 387] width 255 height 185
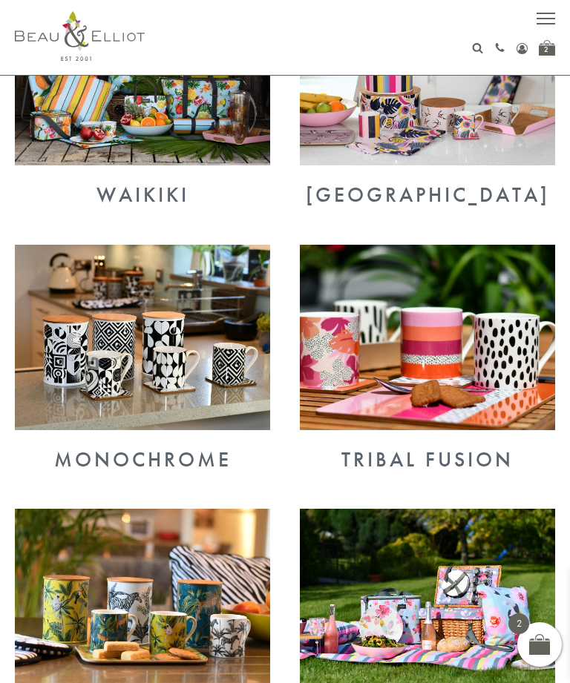
scroll to position [2451, 0]
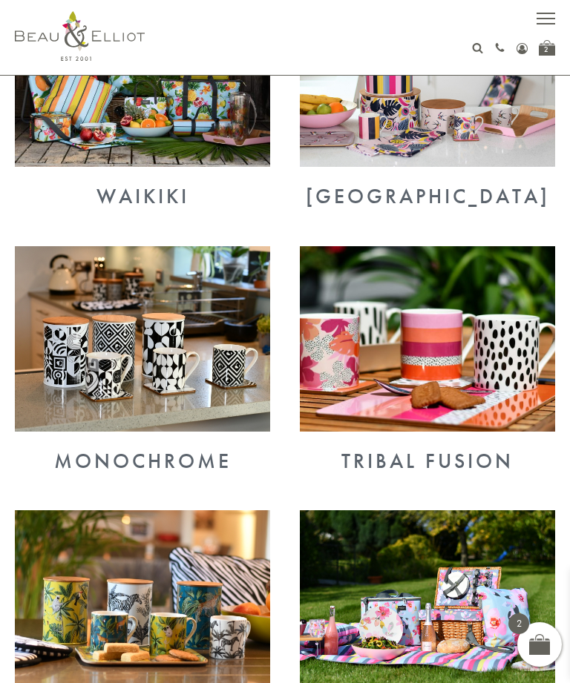
click at [115, 353] on img at bounding box center [142, 338] width 255 height 185
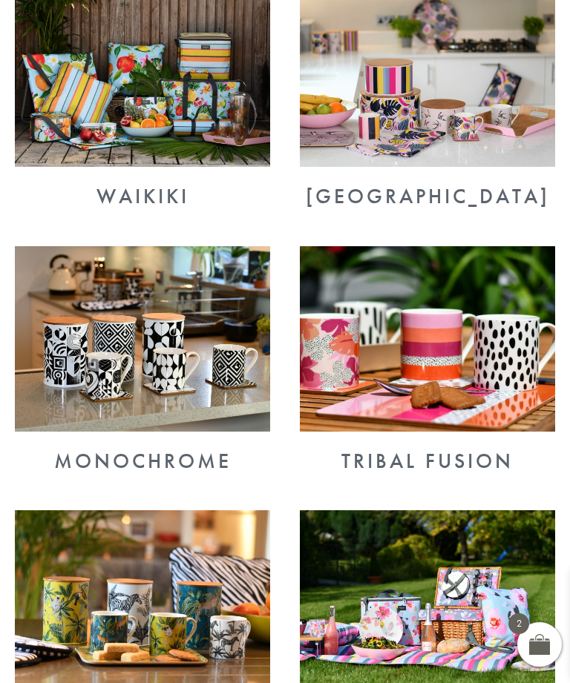
click at [493, 322] on img at bounding box center [427, 338] width 255 height 185
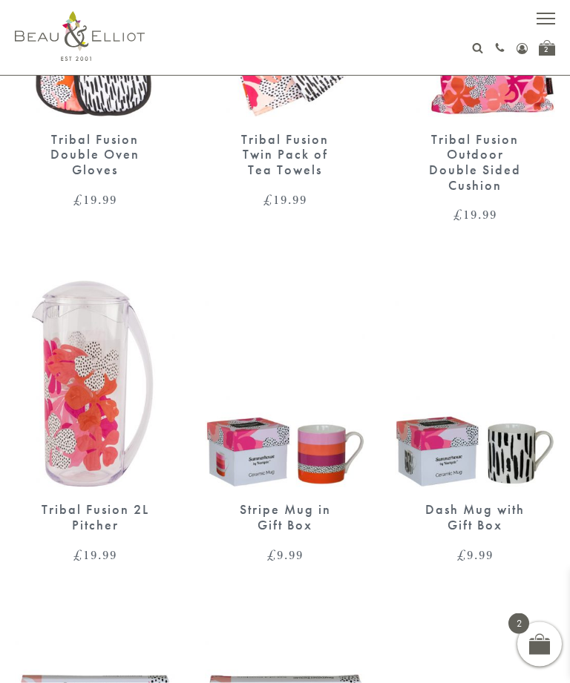
scroll to position [233, 0]
click at [496, 441] on img at bounding box center [475, 383] width 160 height 207
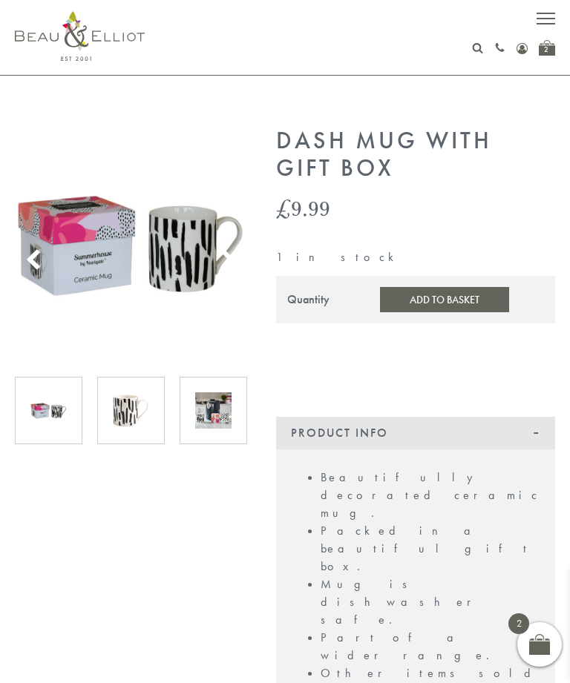
click at [131, 405] on img at bounding box center [131, 410] width 36 height 36
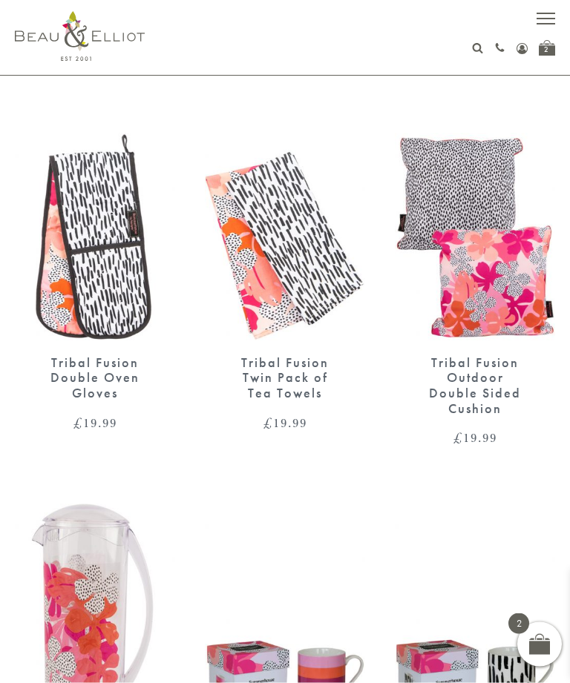
scroll to position [4, 0]
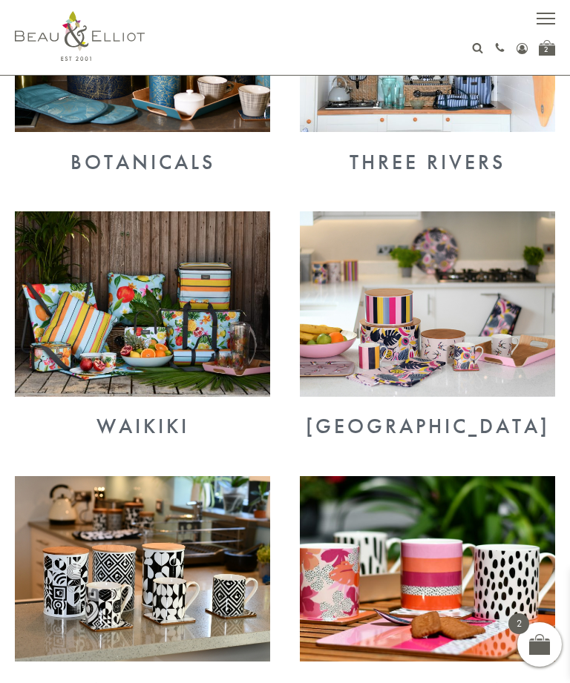
scroll to position [2220, 0]
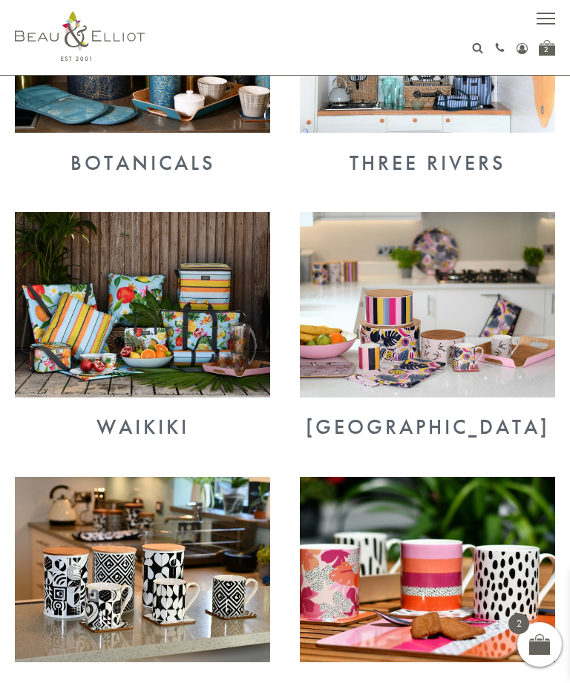
click at [507, 324] on img at bounding box center [427, 304] width 255 height 185
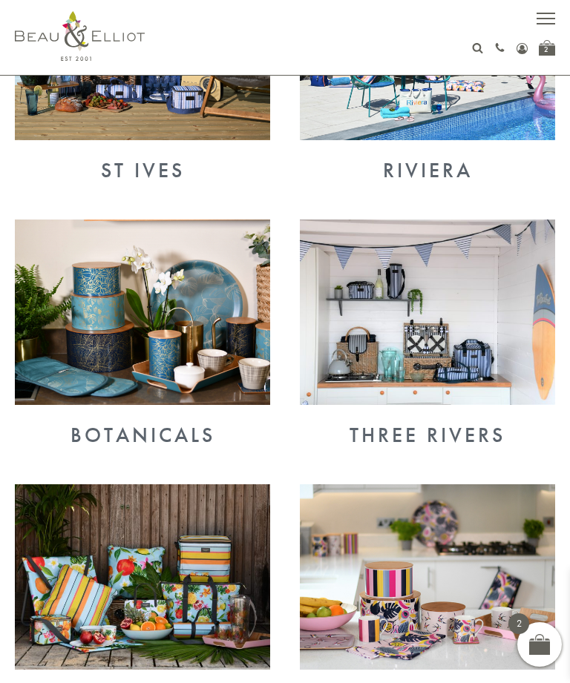
scroll to position [1947, 0]
click at [153, 318] on img at bounding box center [142, 312] width 255 height 185
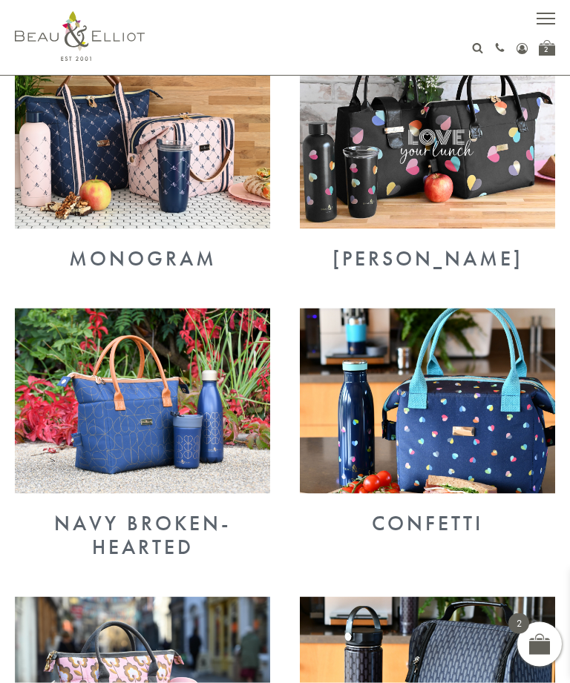
scroll to position [1042, 0]
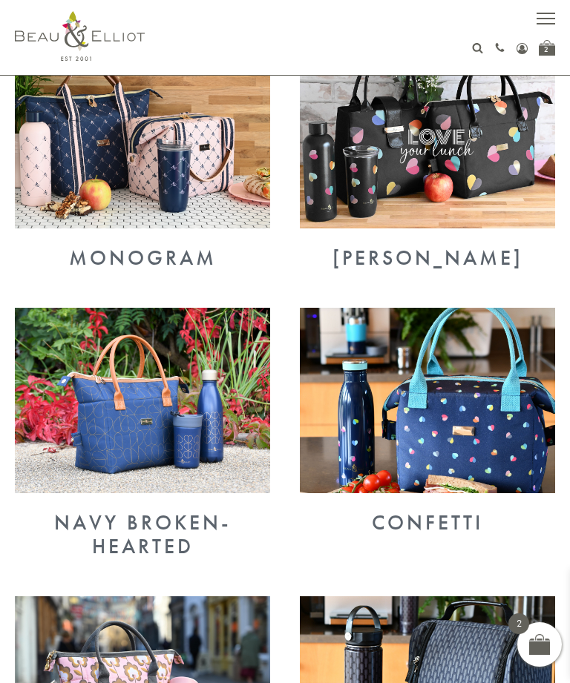
click at [146, 399] on img at bounding box center [142, 400] width 255 height 185
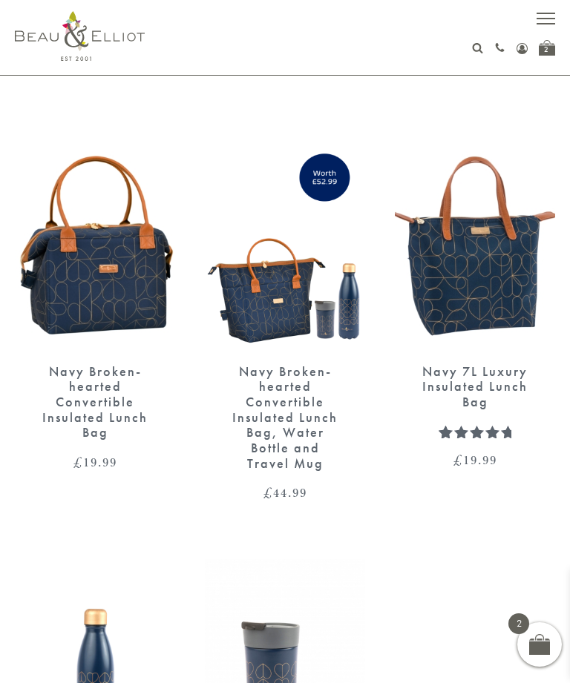
click at [545, 22] on button "button" at bounding box center [545, 20] width 19 height 19
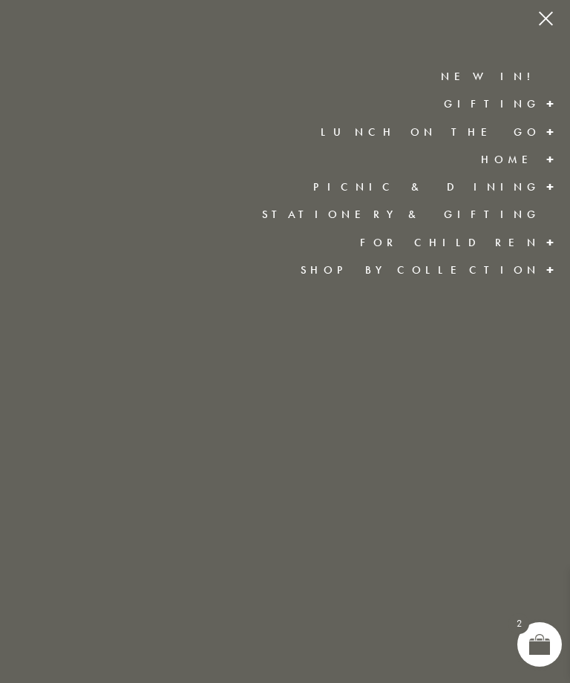
click at [525, 72] on link "New in!" at bounding box center [490, 76] width 99 height 15
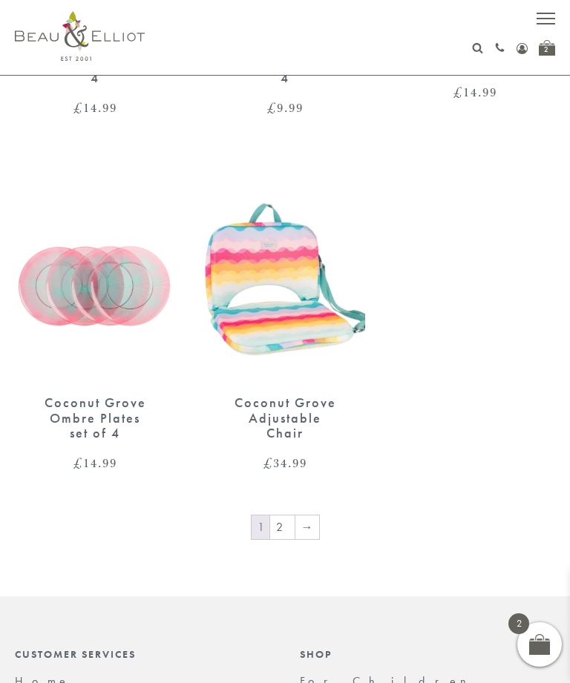
scroll to position [2667, 0]
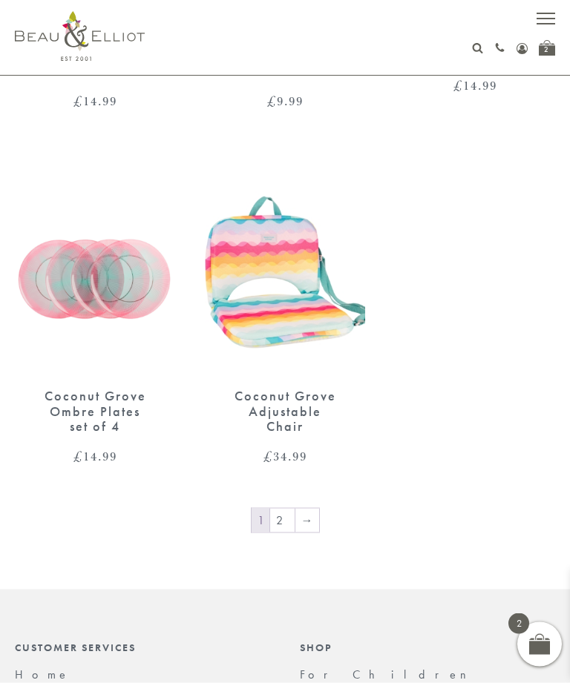
click at [310, 509] on link "→" at bounding box center [307, 521] width 24 height 24
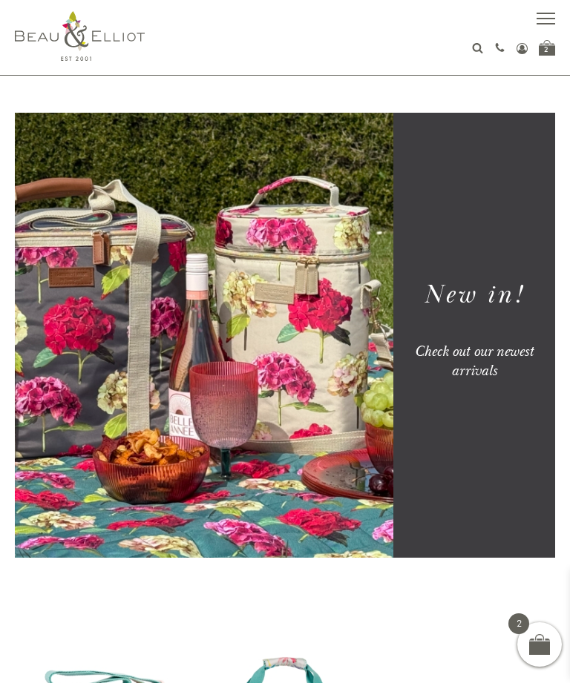
click at [545, 19] on button "button" at bounding box center [545, 20] width 19 height 19
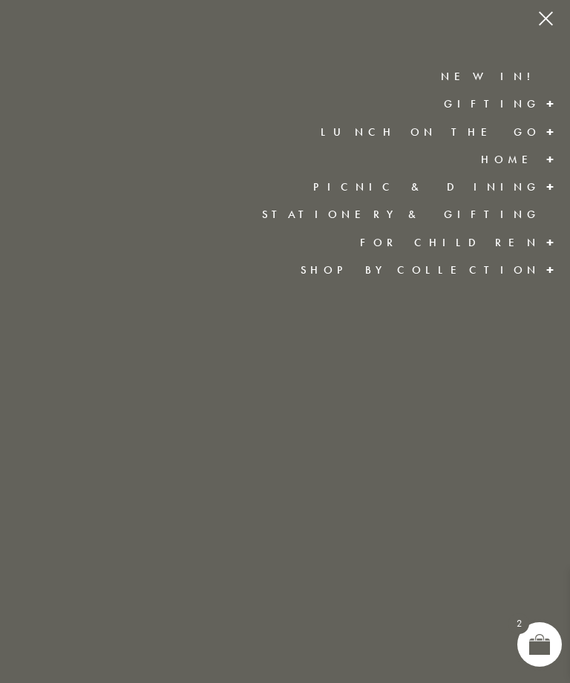
click at [533, 157] on link "Home" at bounding box center [510, 159] width 59 height 15
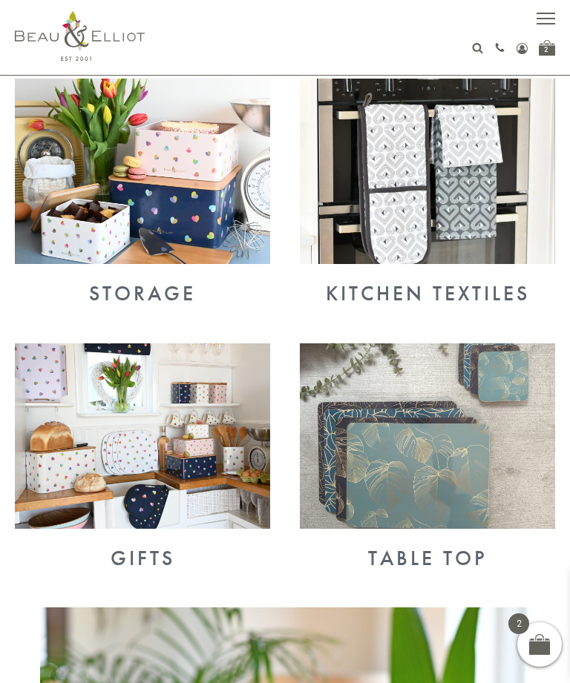
scroll to position [542, 0]
click at [143, 212] on img at bounding box center [142, 171] width 255 height 185
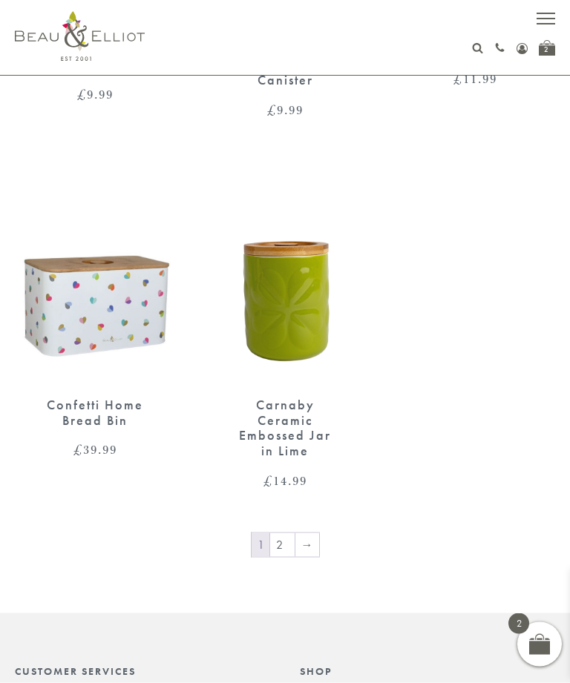
scroll to position [2613, 0]
click at [274, 533] on link "2" at bounding box center [282, 545] width 24 height 24
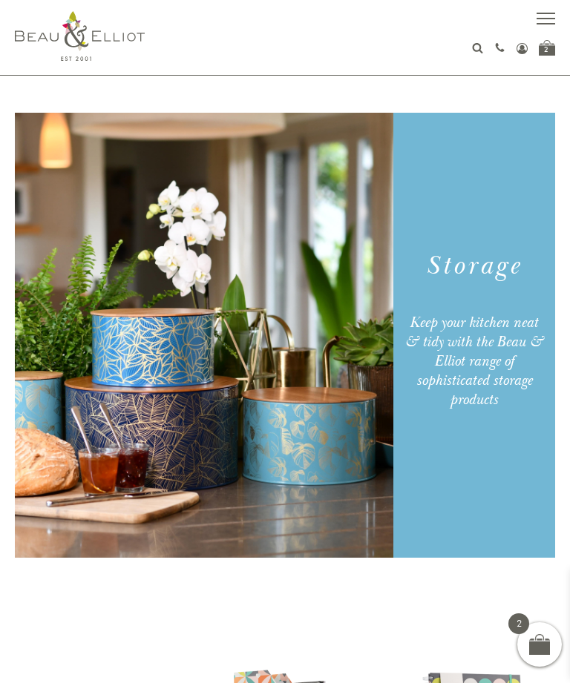
click at [541, 20] on button "button" at bounding box center [545, 20] width 19 height 19
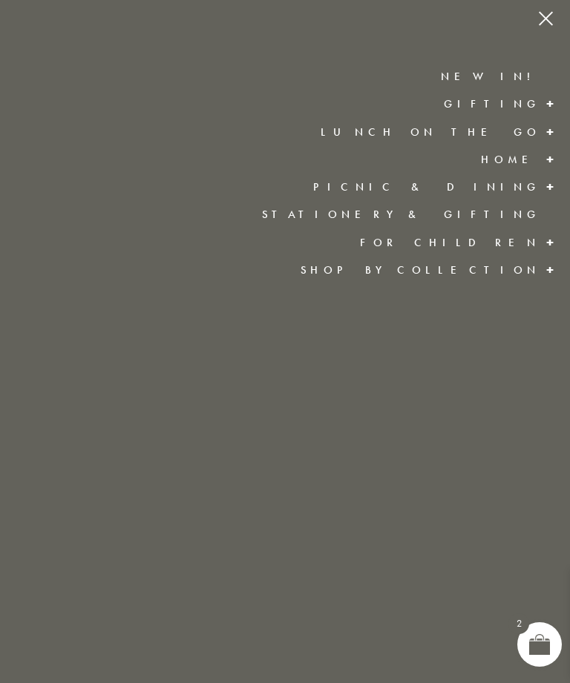
click at [530, 76] on link "New in!" at bounding box center [490, 76] width 99 height 15
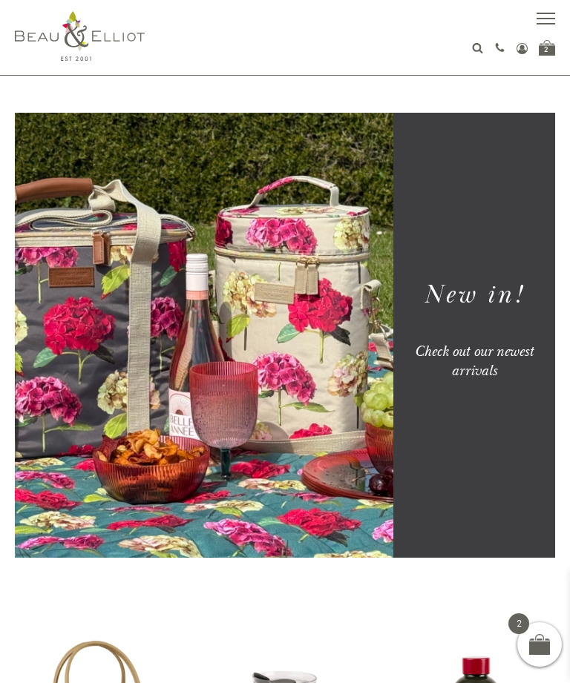
click at [543, 25] on button "button" at bounding box center [545, 20] width 19 height 19
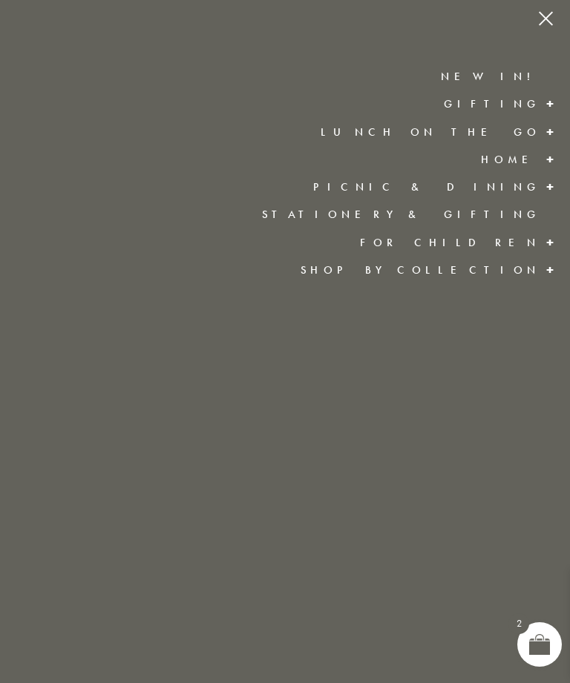
click at [533, 165] on link "Home" at bounding box center [510, 159] width 59 height 15
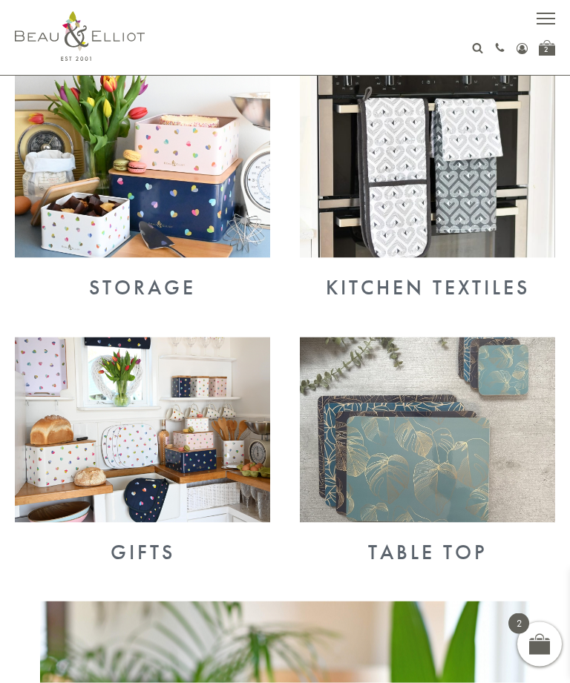
scroll to position [551, 0]
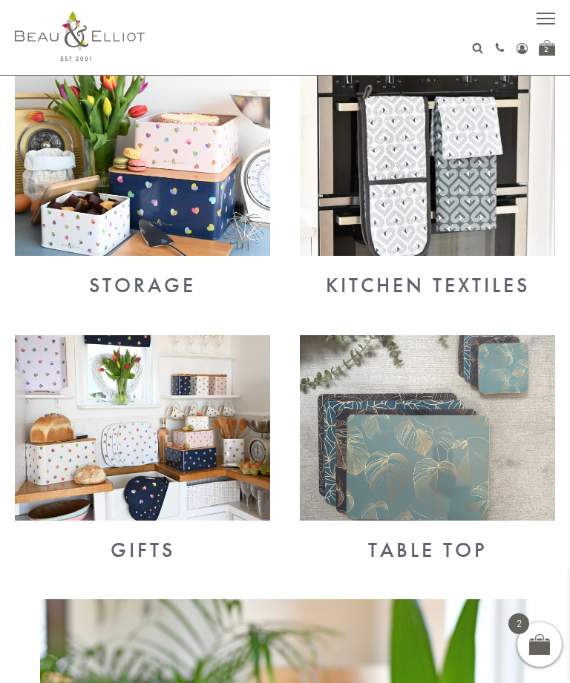
click at [467, 280] on div "Kitchen Textiles" at bounding box center [427, 286] width 255 height 24
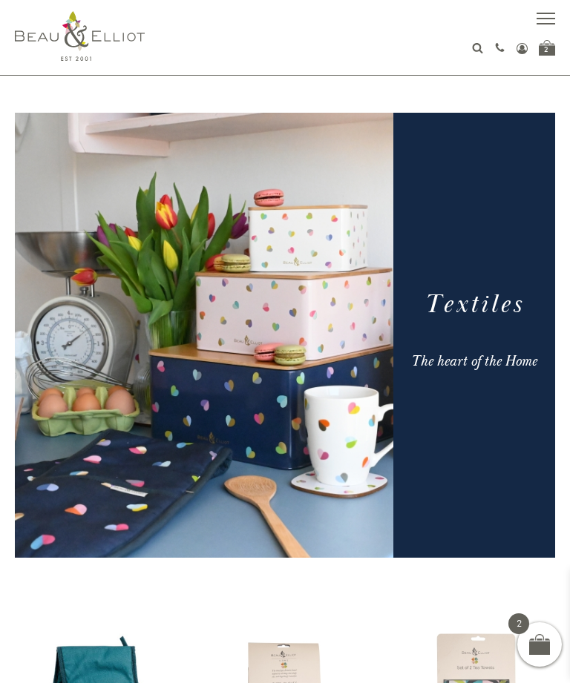
click at [542, 25] on button "button" at bounding box center [545, 20] width 19 height 19
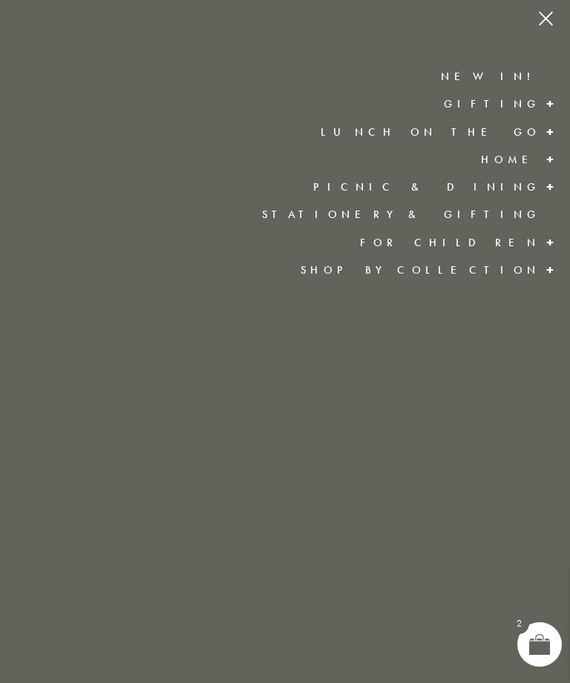
click at [525, 244] on link "For Children" at bounding box center [450, 242] width 180 height 15
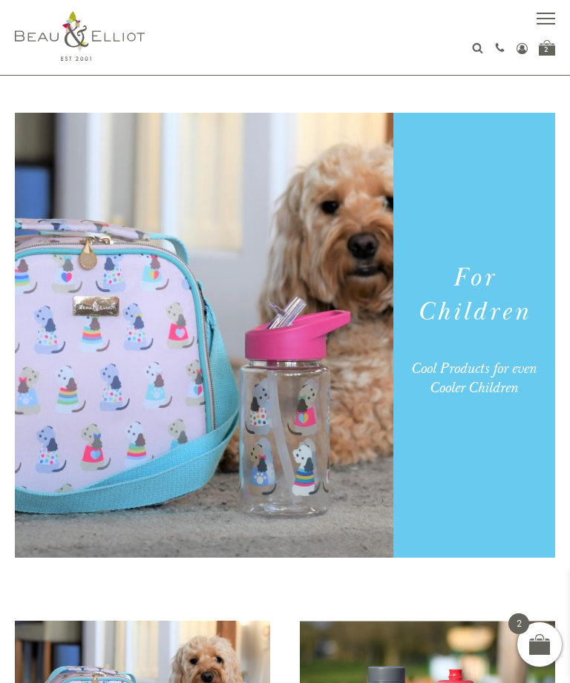
click at [548, 18] on span "button" at bounding box center [545, 18] width 19 height 1
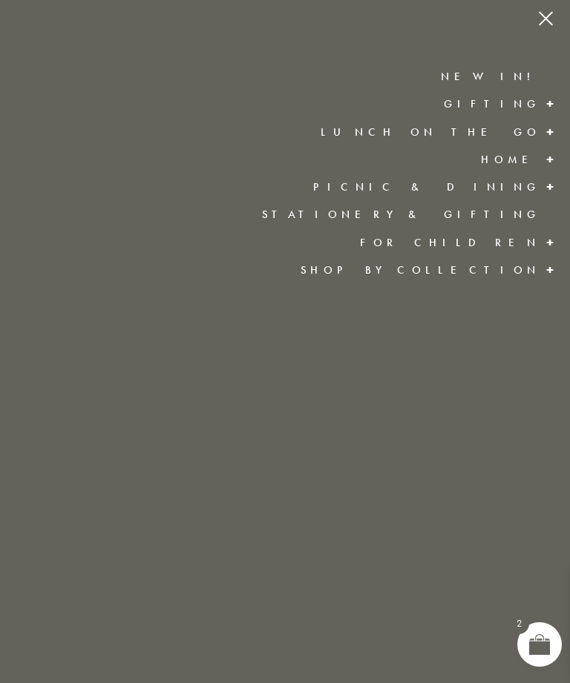
click at [538, 108] on link "Gifting" at bounding box center [492, 103] width 96 height 15
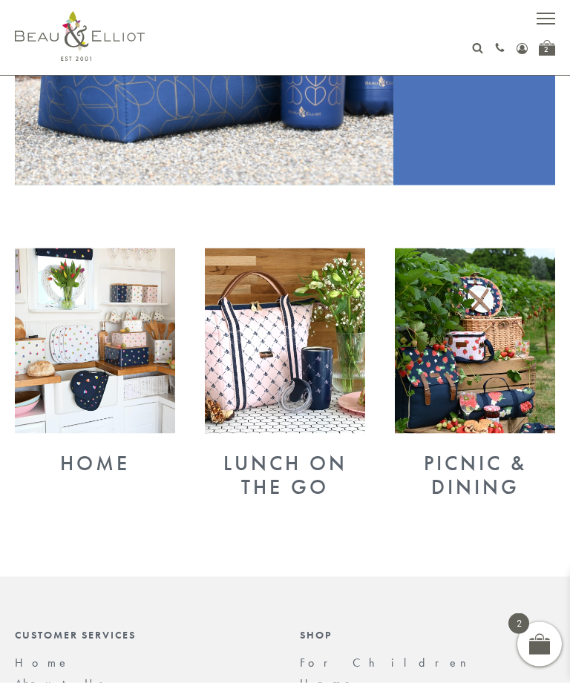
scroll to position [373, 0]
click at [122, 381] on img at bounding box center [95, 340] width 160 height 185
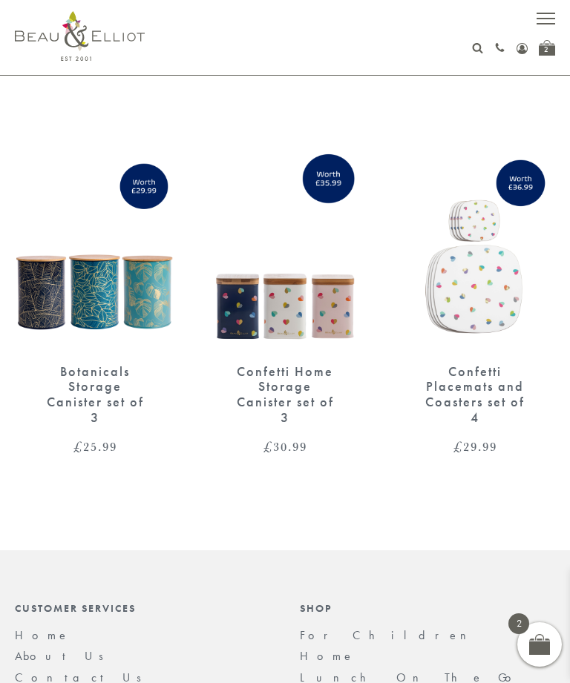
click at [476, 50] on use at bounding box center [478, 48] width 10 height 10
click at [462, 82] on input "text" at bounding box center [465, 78] width 117 height 27
type input "Mug"
click at [539, 76] on button "submit" at bounding box center [540, 77] width 30 height 24
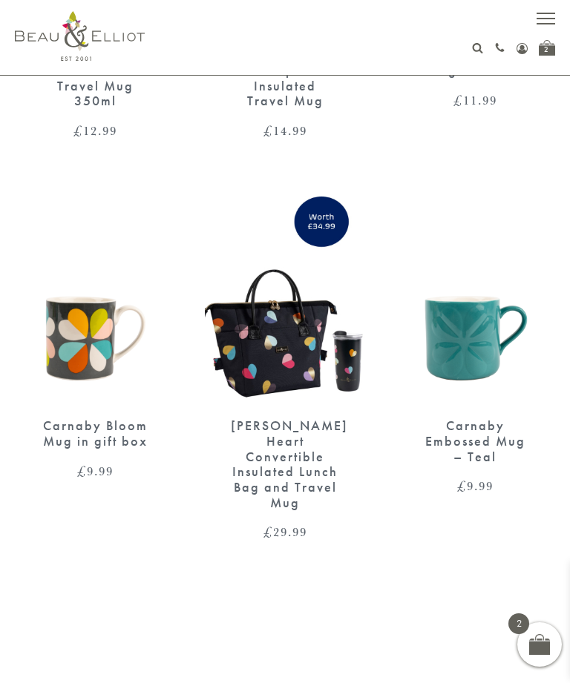
scroll to position [2227, 0]
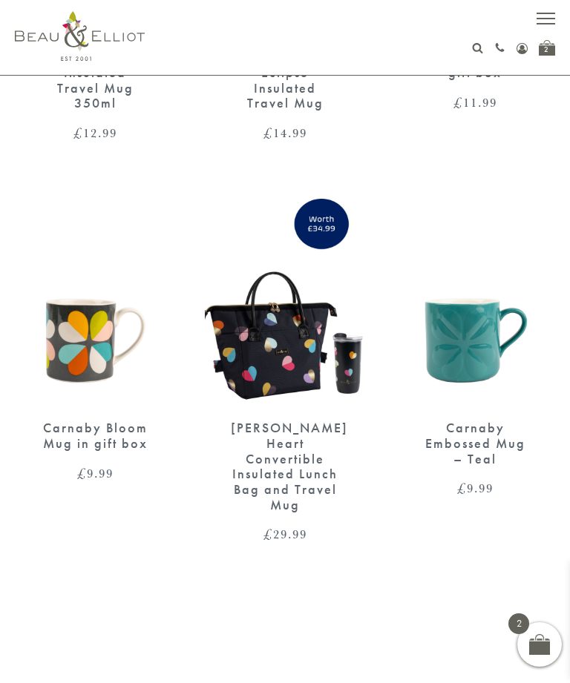
click at [90, 304] on img at bounding box center [95, 302] width 160 height 207
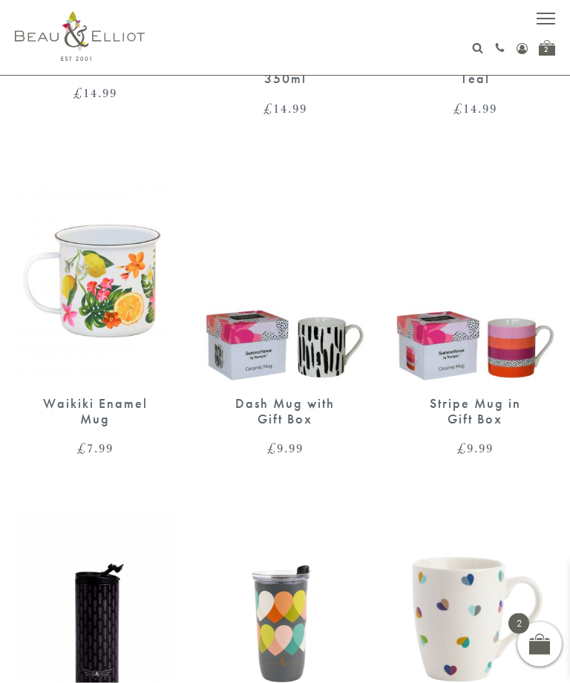
scroll to position [1542, 0]
click at [496, 315] on img at bounding box center [475, 277] width 160 height 207
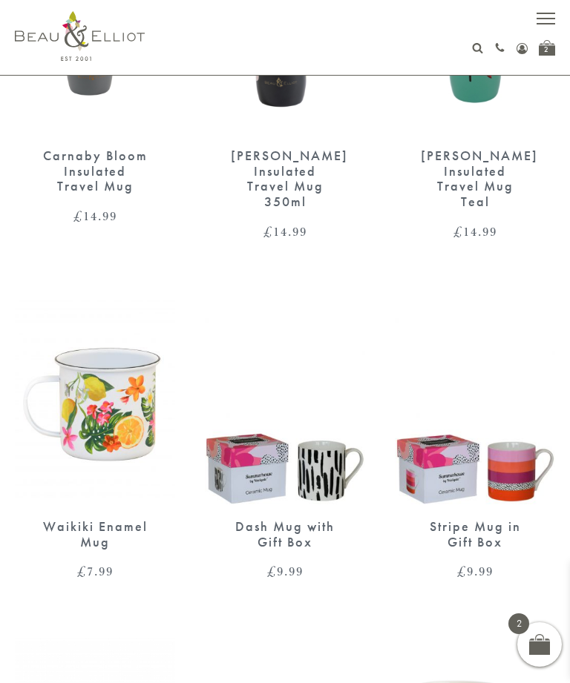
scroll to position [1413, 0]
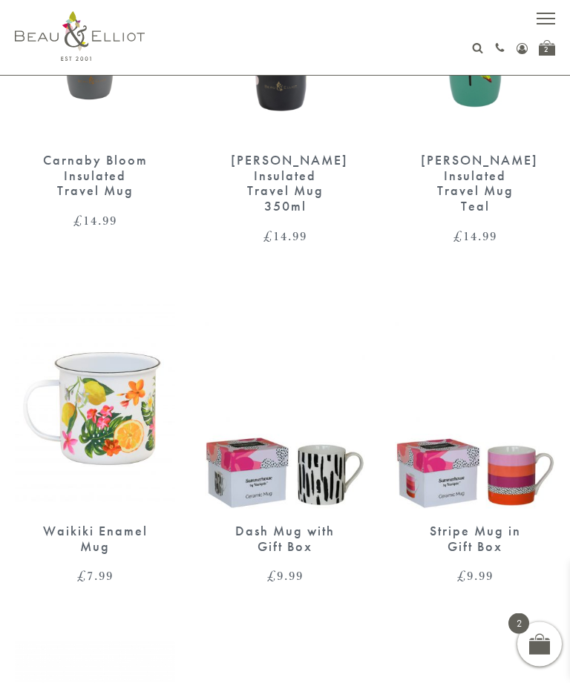
click at [112, 367] on img at bounding box center [95, 405] width 160 height 207
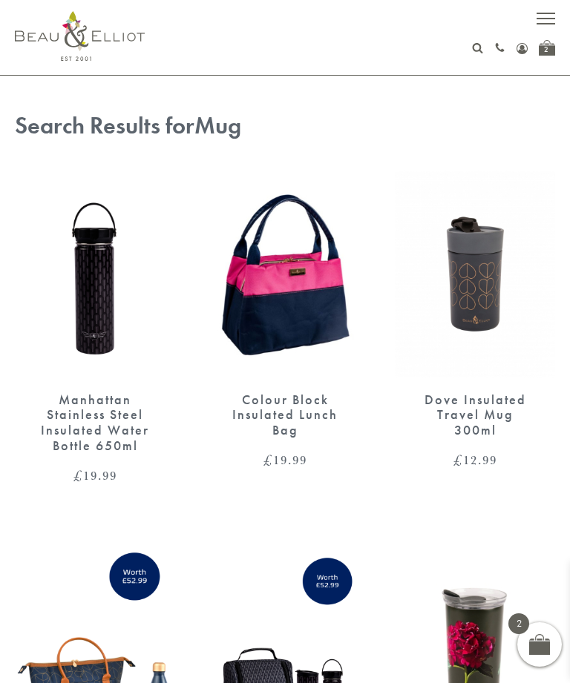
click at [549, 15] on button "button" at bounding box center [545, 20] width 19 height 19
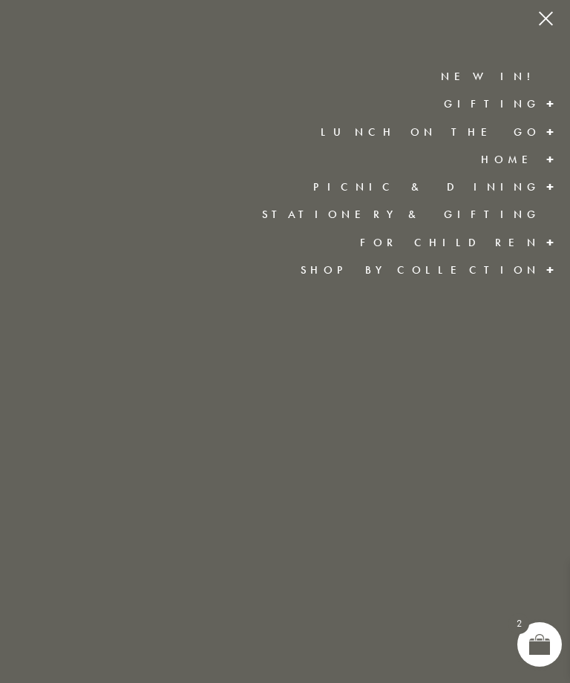
click at [539, 105] on span at bounding box center [551, 104] width 24 height 27
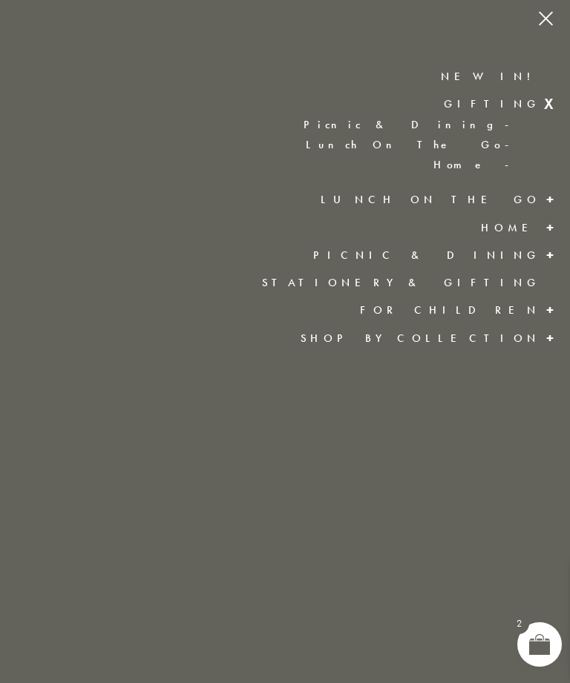
click at [511, 167] on link "Home" at bounding box center [278, 165] width 496 height 13
